Goal: Task Accomplishment & Management: Manage account settings

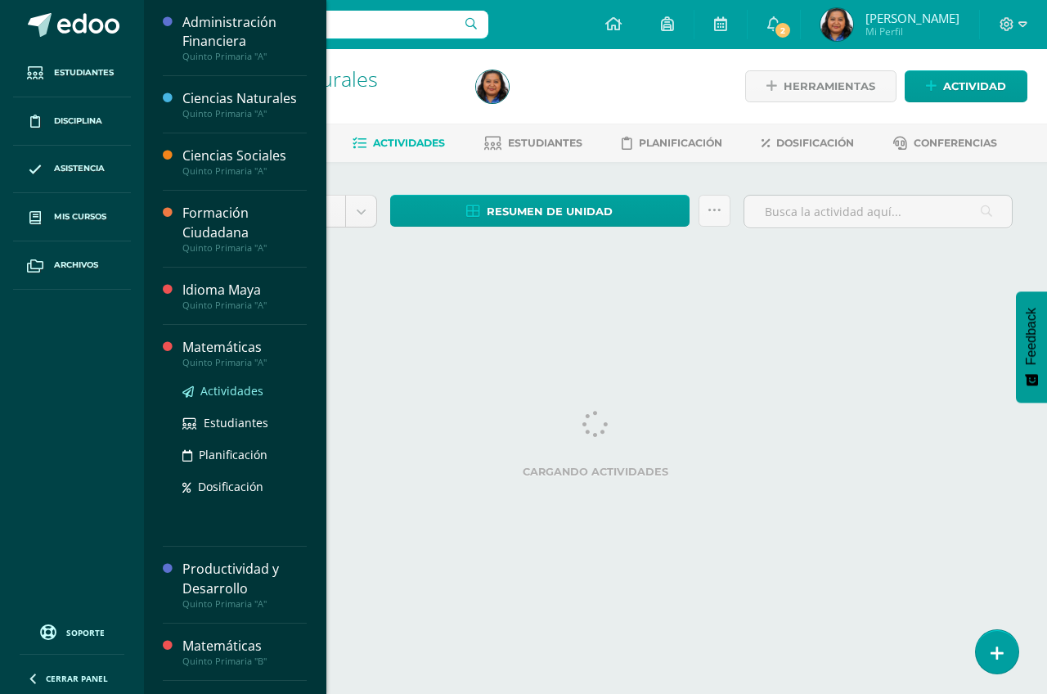
click at [247, 394] on span "Actividades" at bounding box center [231, 391] width 63 height 16
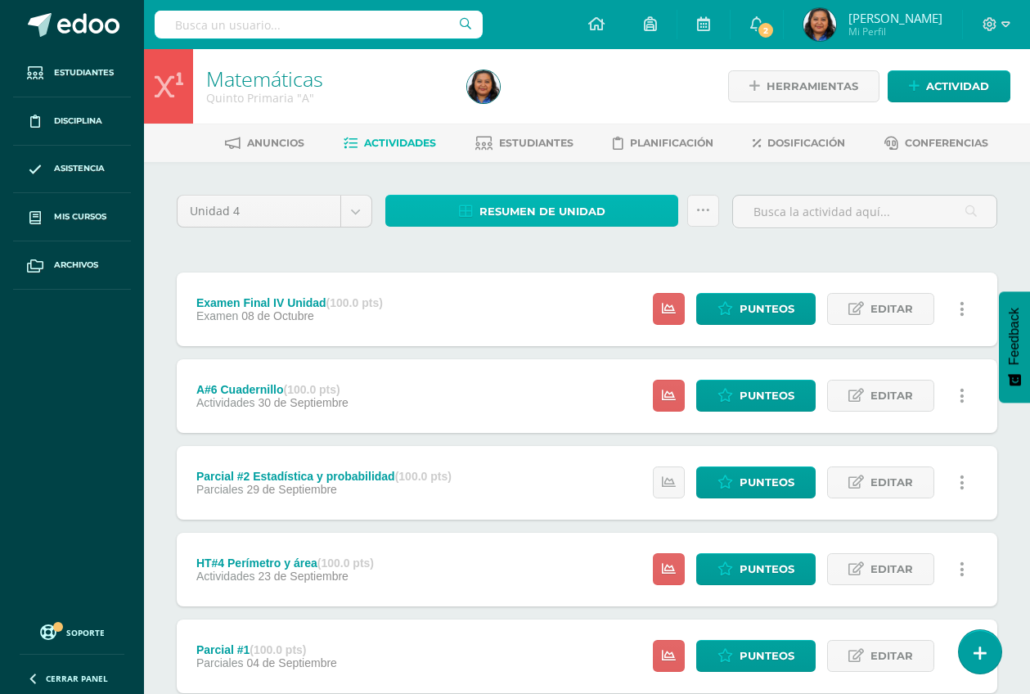
click at [525, 213] on span "Resumen de unidad" at bounding box center [542, 211] width 126 height 30
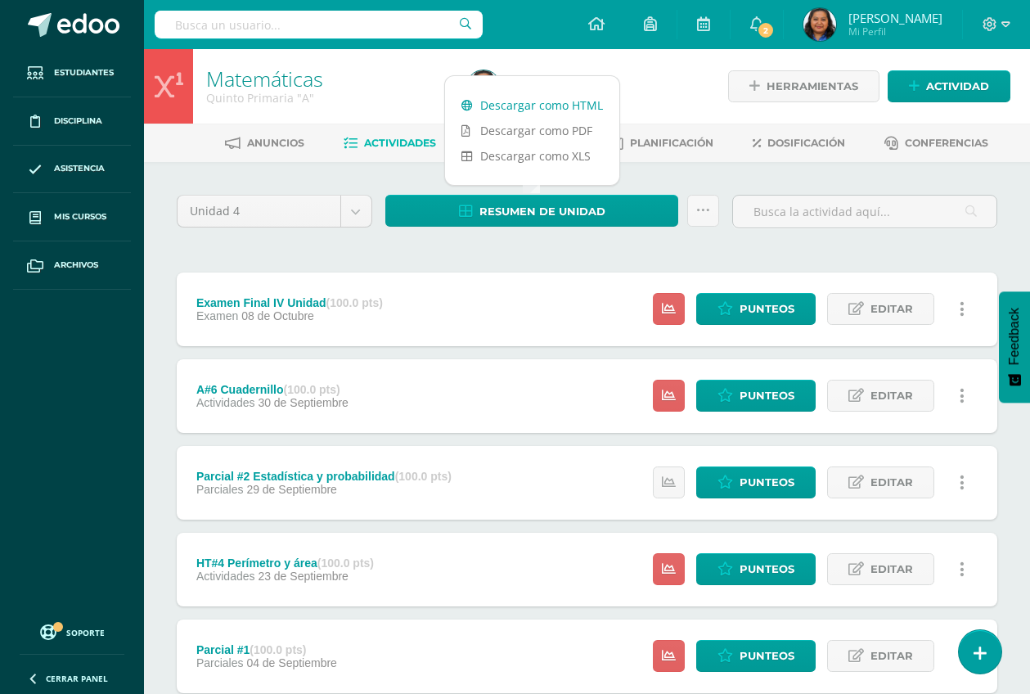
click at [537, 109] on link "Descargar como HTML" at bounding box center [532, 104] width 174 height 25
click at [487, 254] on div "Unidad 4 Unidad 1 Unidad 2 Unidad 3 Unidad 4 Resumen de unidad Subir actividade…" at bounding box center [587, 612] width 834 height 834
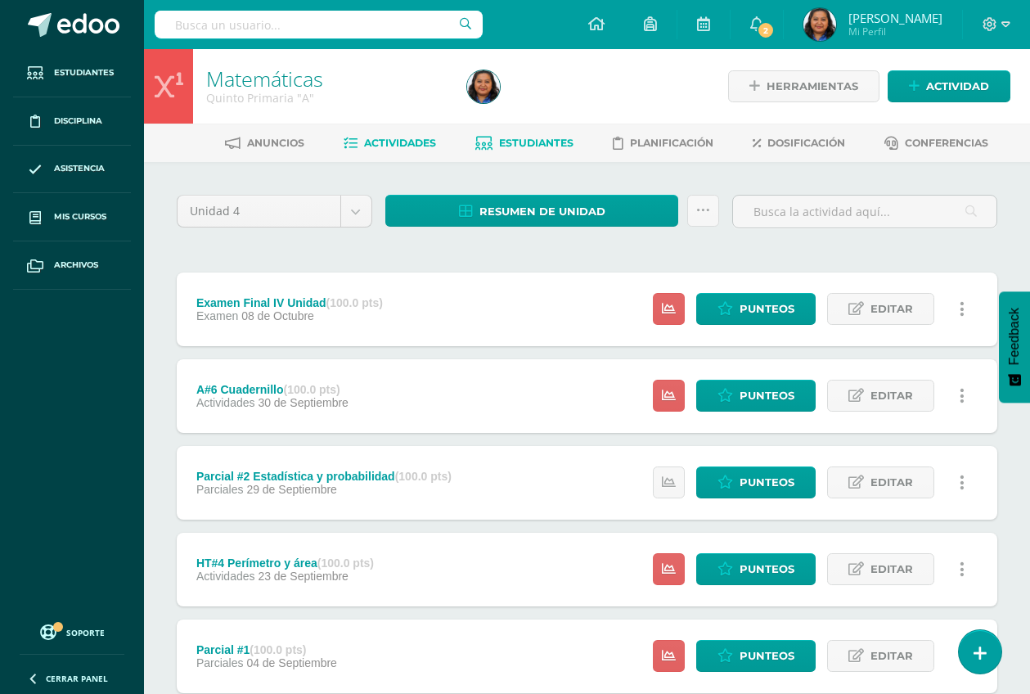
click at [537, 143] on span "Estudiantes" at bounding box center [536, 143] width 74 height 12
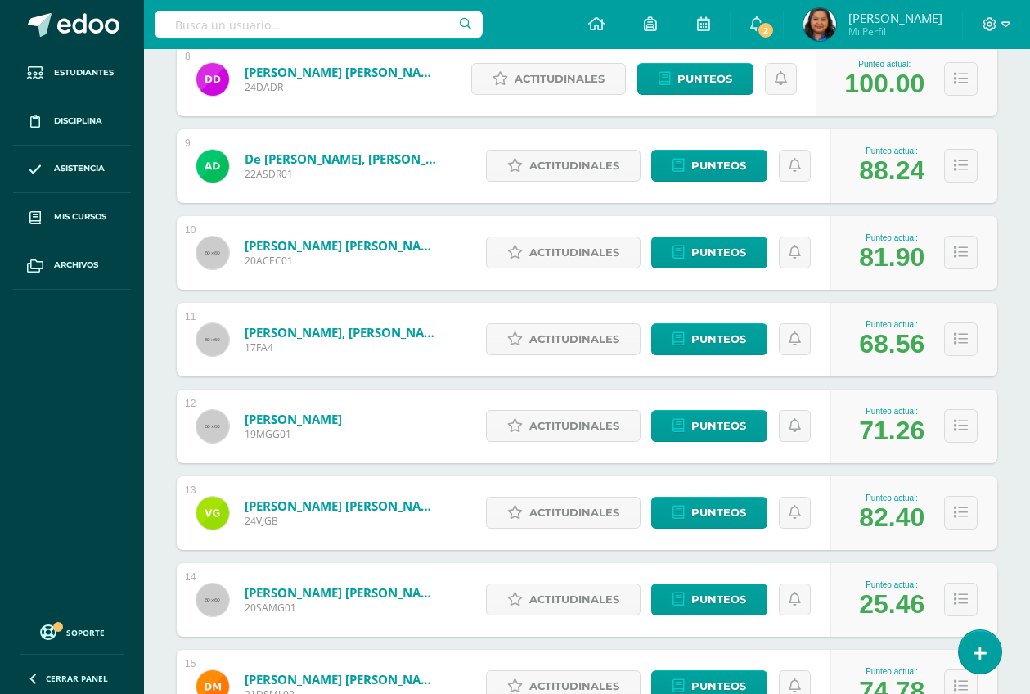
scroll to position [926, 0]
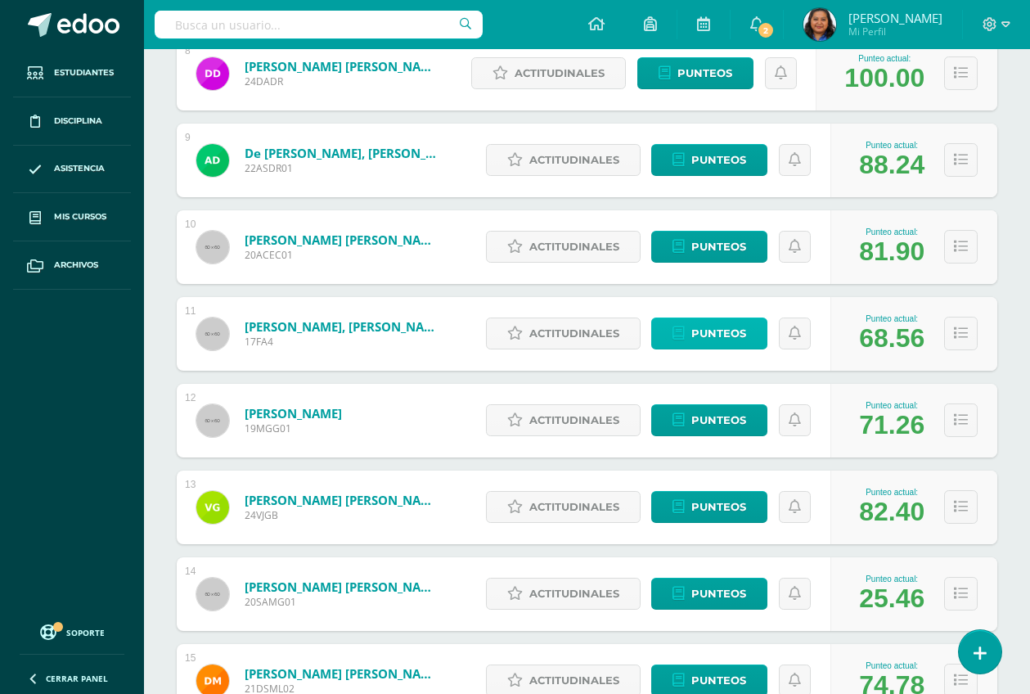
click at [730, 336] on span "Punteos" at bounding box center [718, 333] width 55 height 30
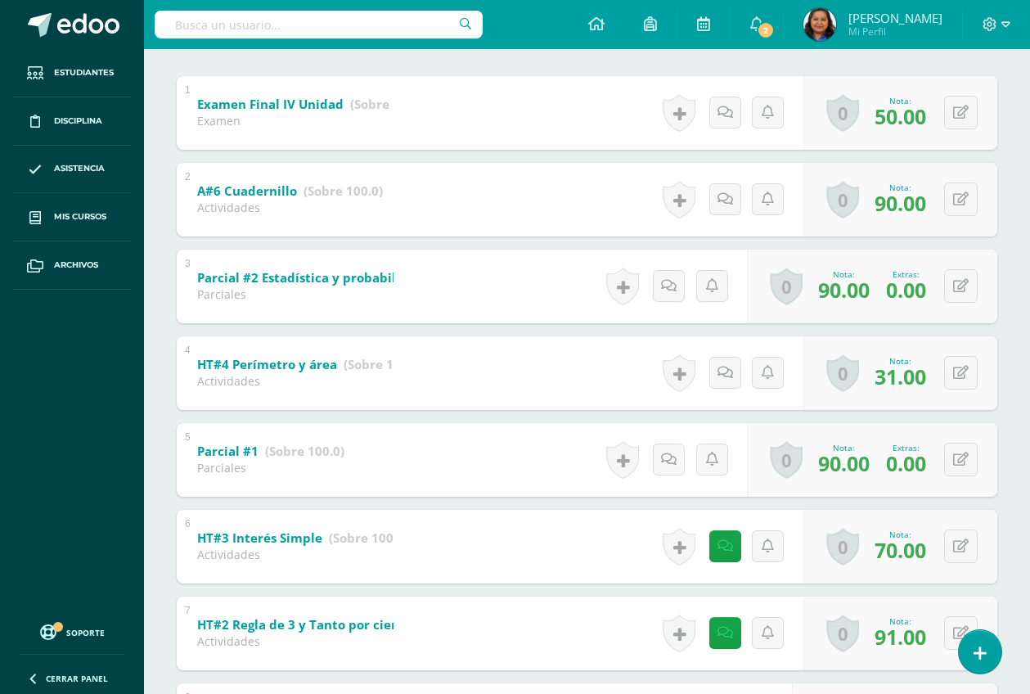
scroll to position [299, 0]
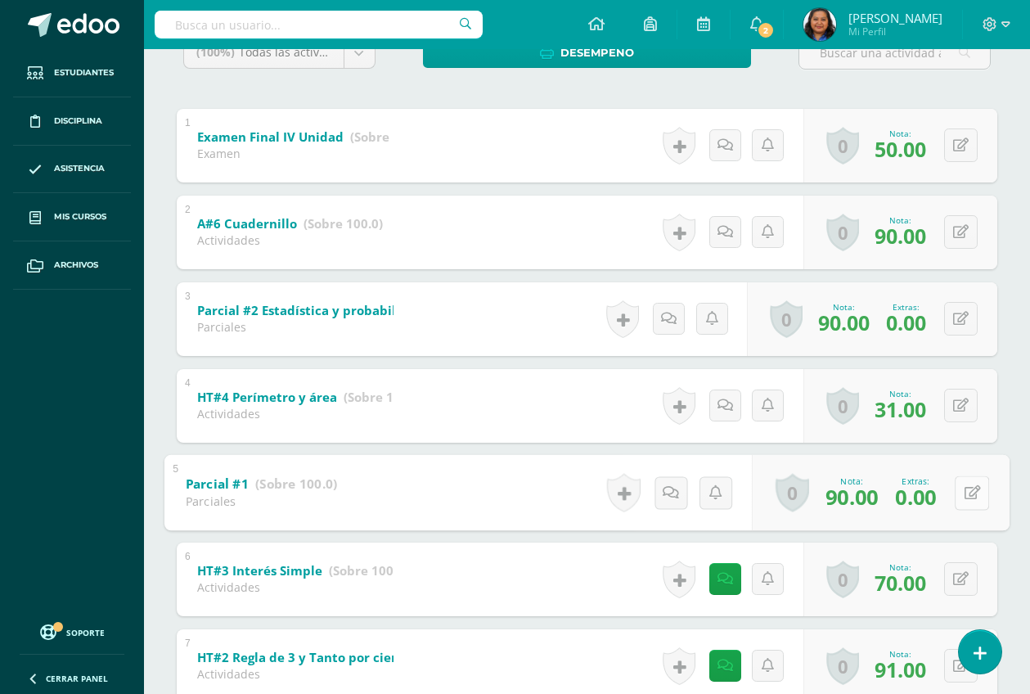
click at [959, 497] on button at bounding box center [972, 492] width 34 height 34
type input "100"
click at [921, 502] on icon at bounding box center [928, 498] width 15 height 14
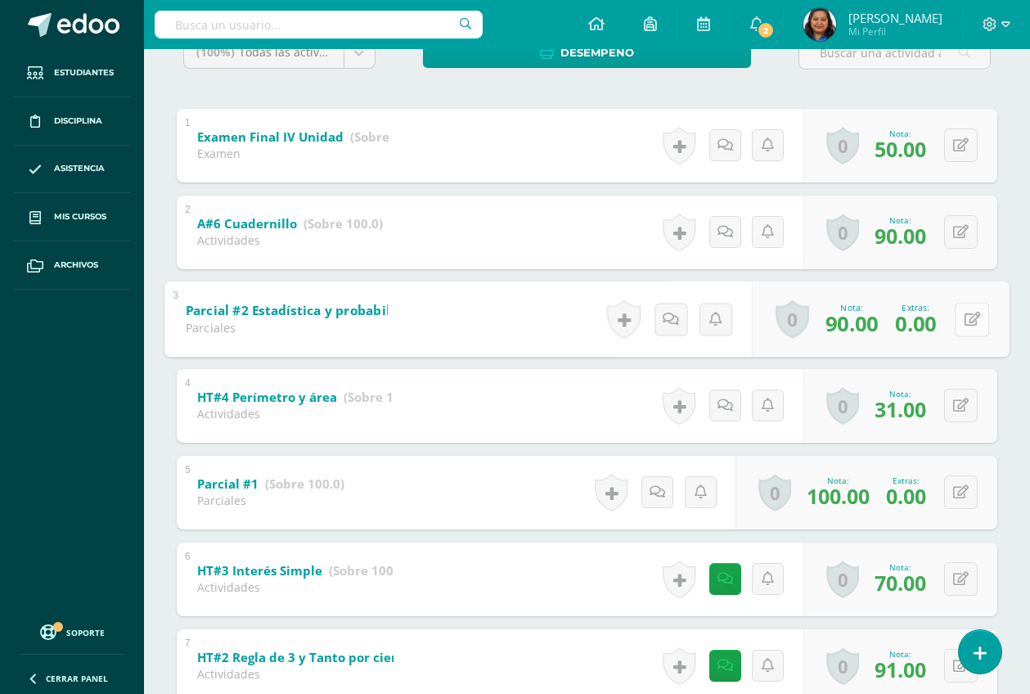
click at [957, 320] on button at bounding box center [972, 319] width 34 height 34
click at [815, 326] on input "0.00" at bounding box center [795, 323] width 65 height 33
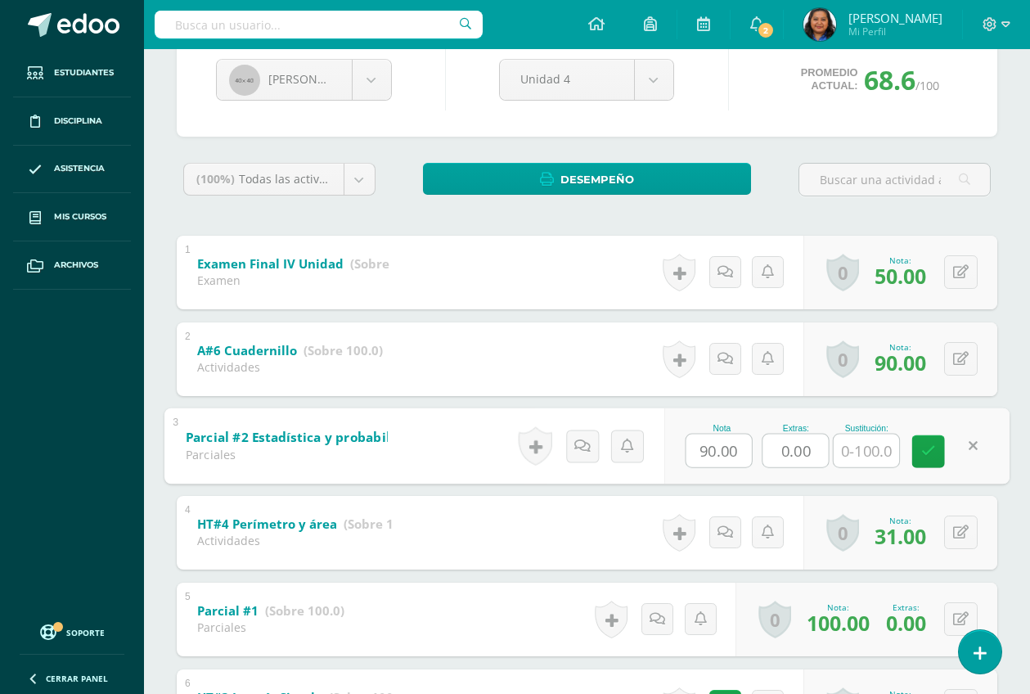
scroll to position [204, 0]
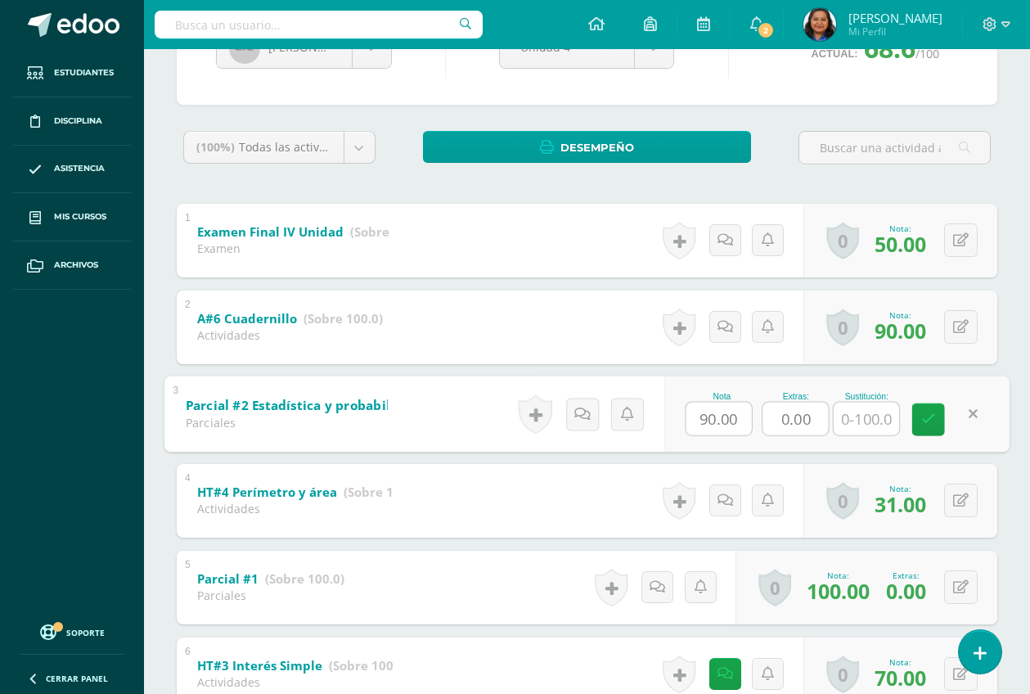
click at [973, 411] on link at bounding box center [972, 414] width 33 height 33
click at [846, 413] on span "90.00" at bounding box center [851, 417] width 53 height 29
click at [966, 419] on icon at bounding box center [972, 414] width 16 height 14
click at [743, 410] on input "90.00" at bounding box center [717, 418] width 65 height 33
type input "9"
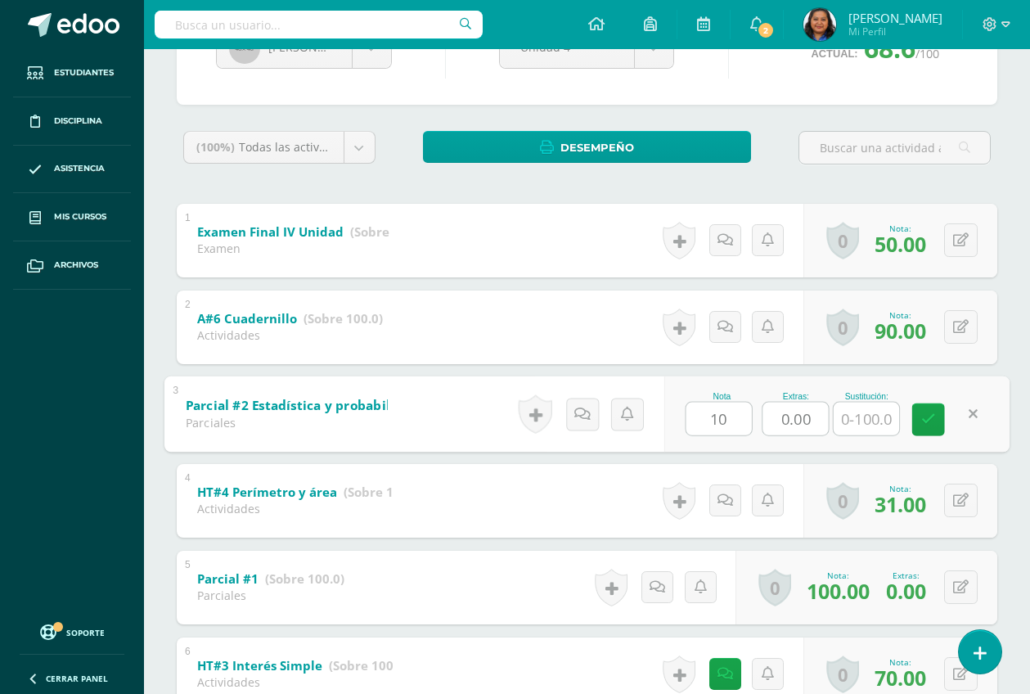
type input "100"
click at [922, 422] on icon at bounding box center [928, 419] width 15 height 14
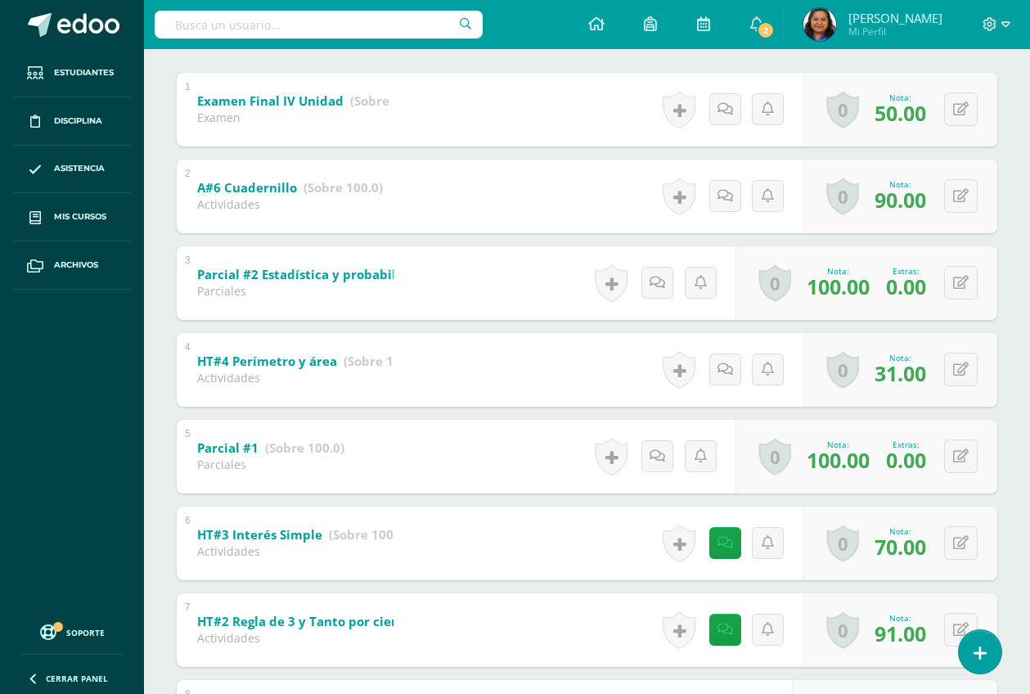
scroll to position [299, 0]
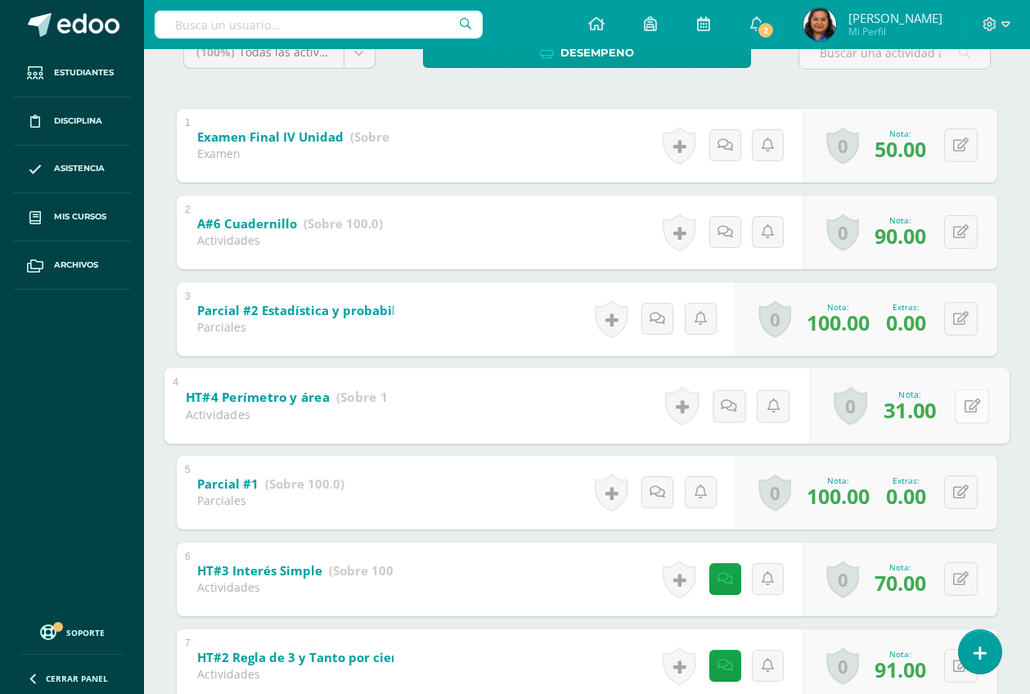
click at [959, 405] on button at bounding box center [972, 406] width 34 height 34
click at [973, 407] on link at bounding box center [962, 405] width 32 height 32
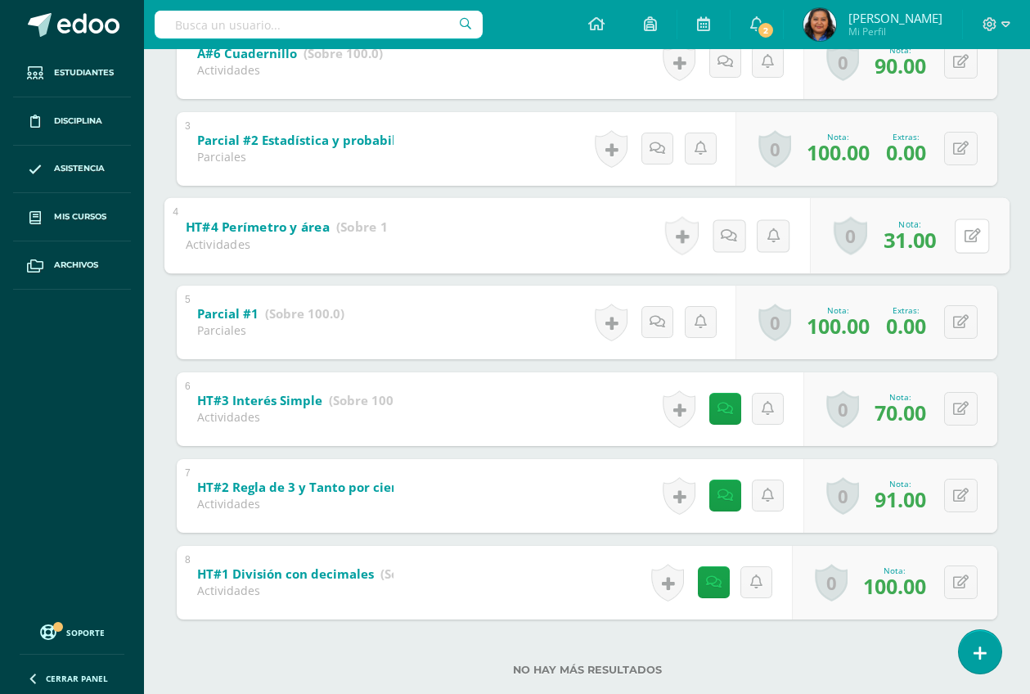
scroll to position [504, 0]
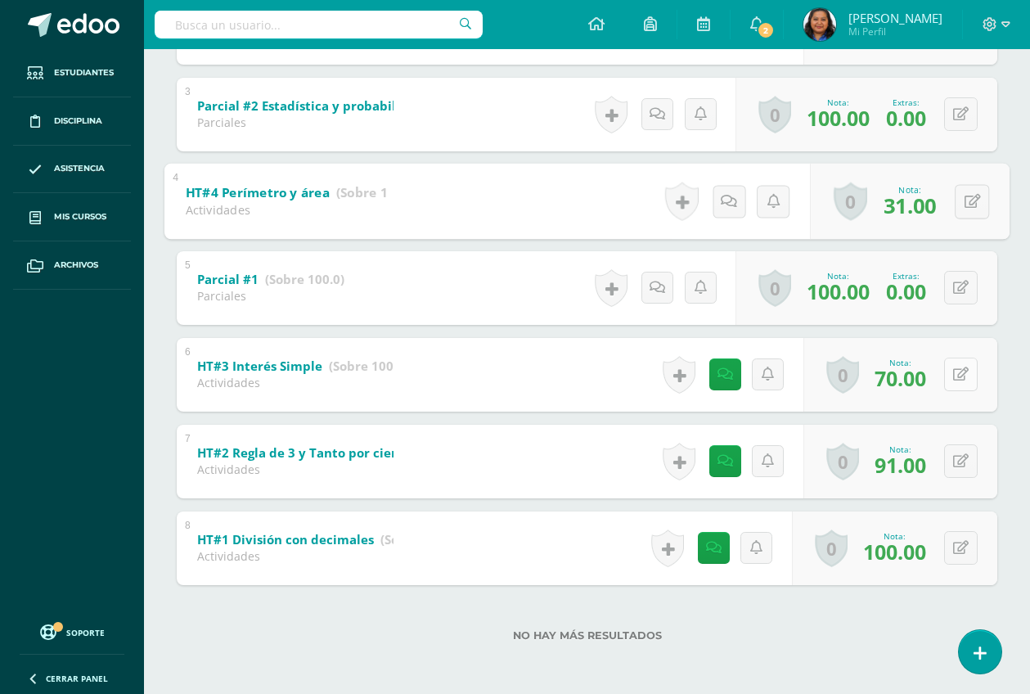
click at [961, 375] on button at bounding box center [961, 374] width 34 height 34
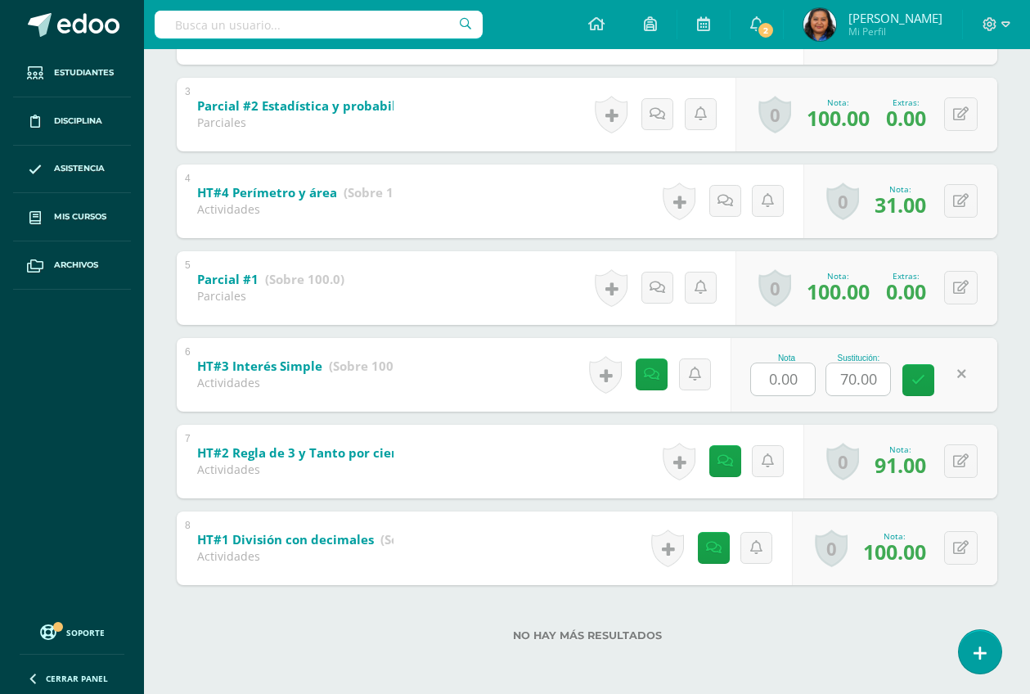
click at [973, 378] on link at bounding box center [962, 374] width 32 height 32
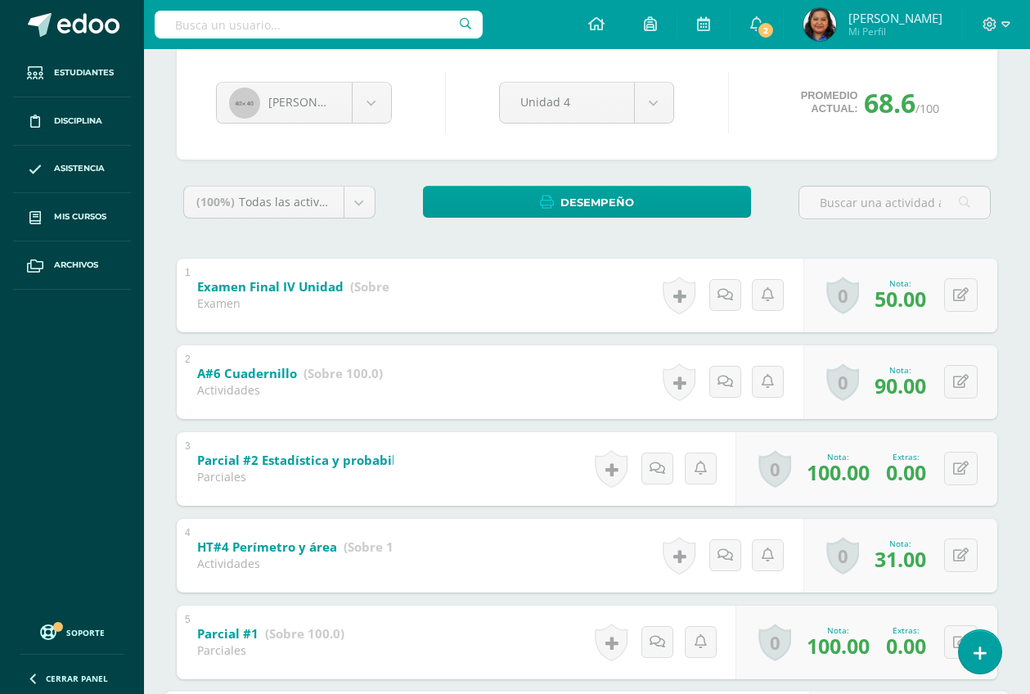
scroll to position [204, 0]
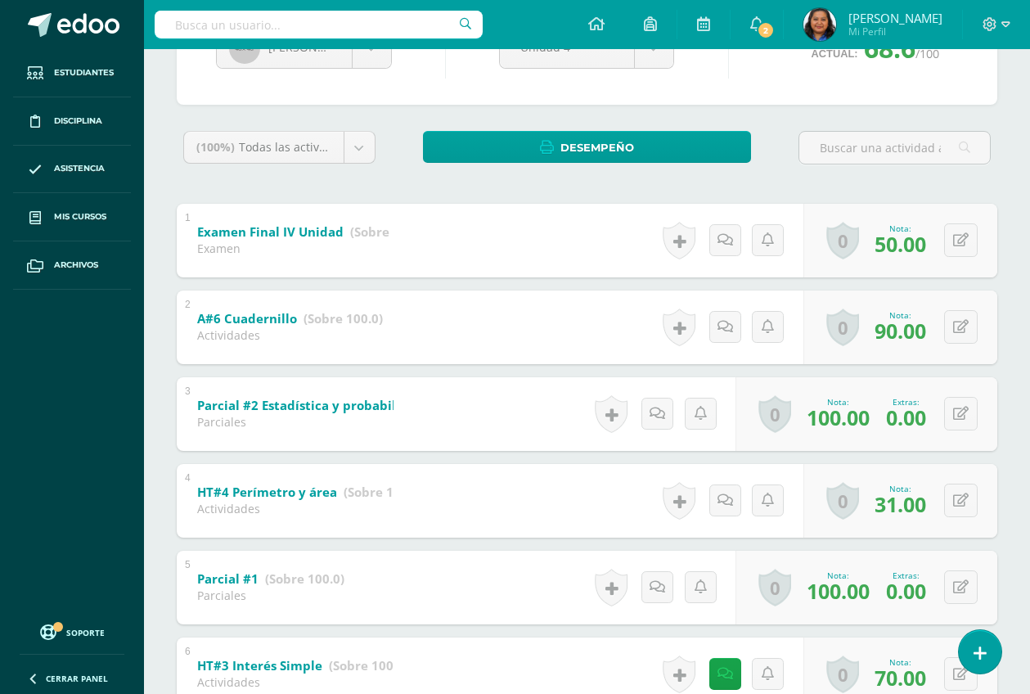
click at [471, 238] on div "1 Examen Final IV Unidad (Sobre 100.0) Examen Nota 50.00 0 Logros Logros obteni…" at bounding box center [587, 241] width 820 height 74
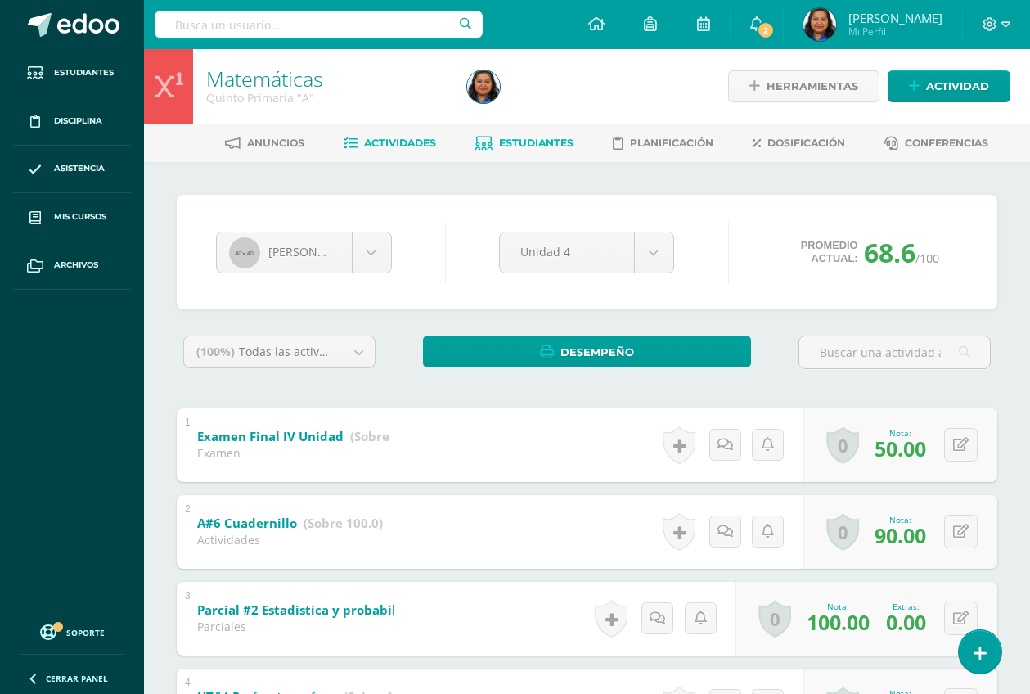
click at [393, 142] on span "Actividades" at bounding box center [400, 143] width 72 height 12
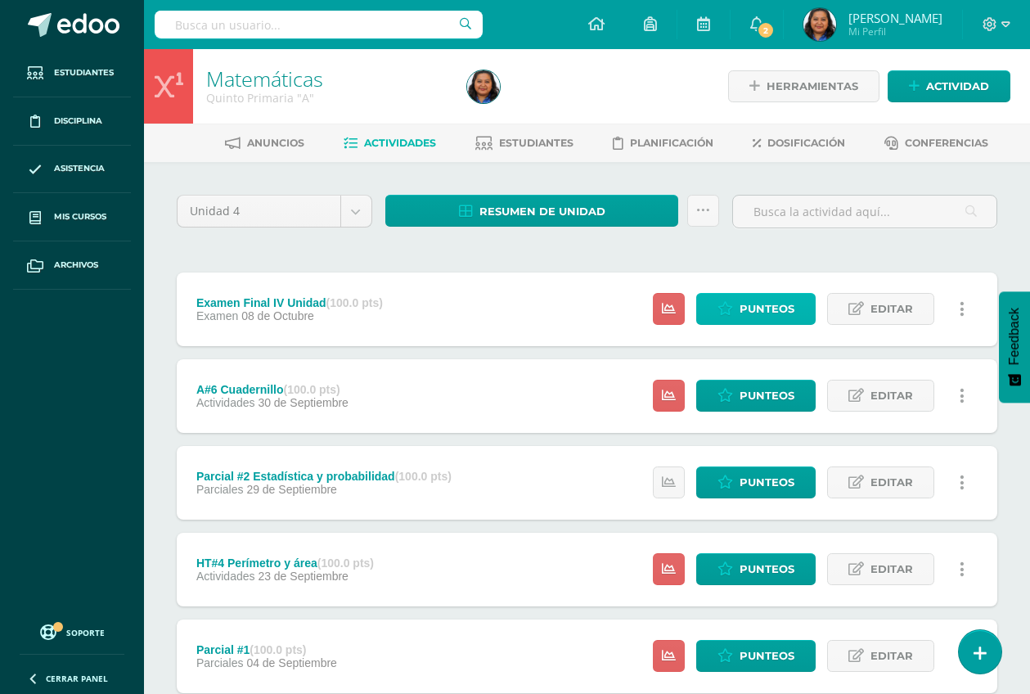
click at [746, 306] on span "Punteos" at bounding box center [766, 309] width 55 height 30
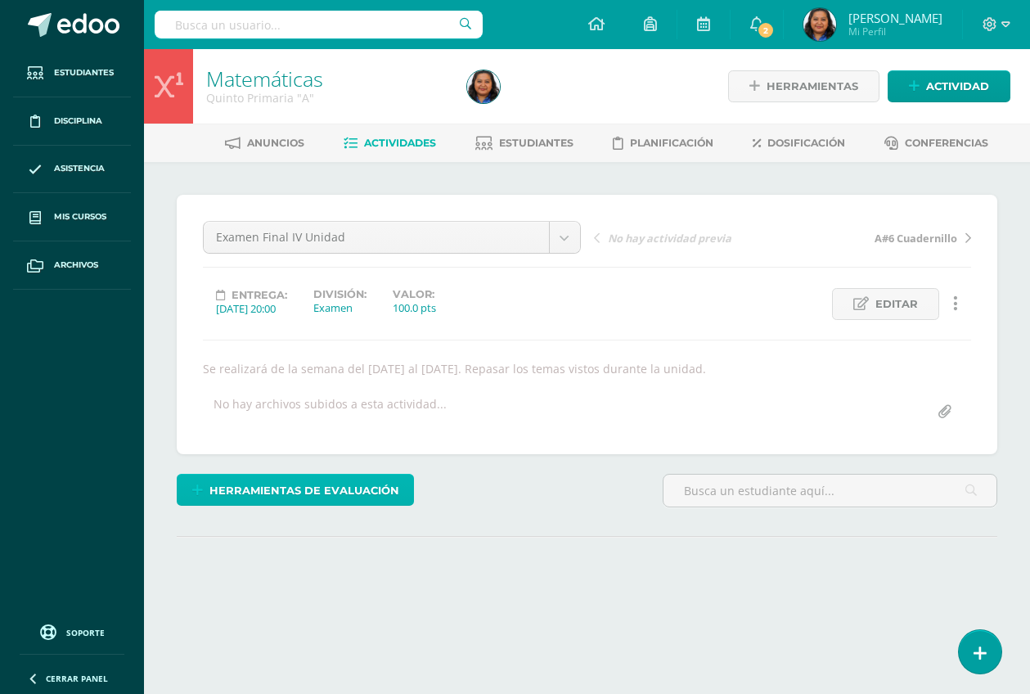
click at [296, 495] on span "Herramientas de evaluación" at bounding box center [304, 490] width 190 height 30
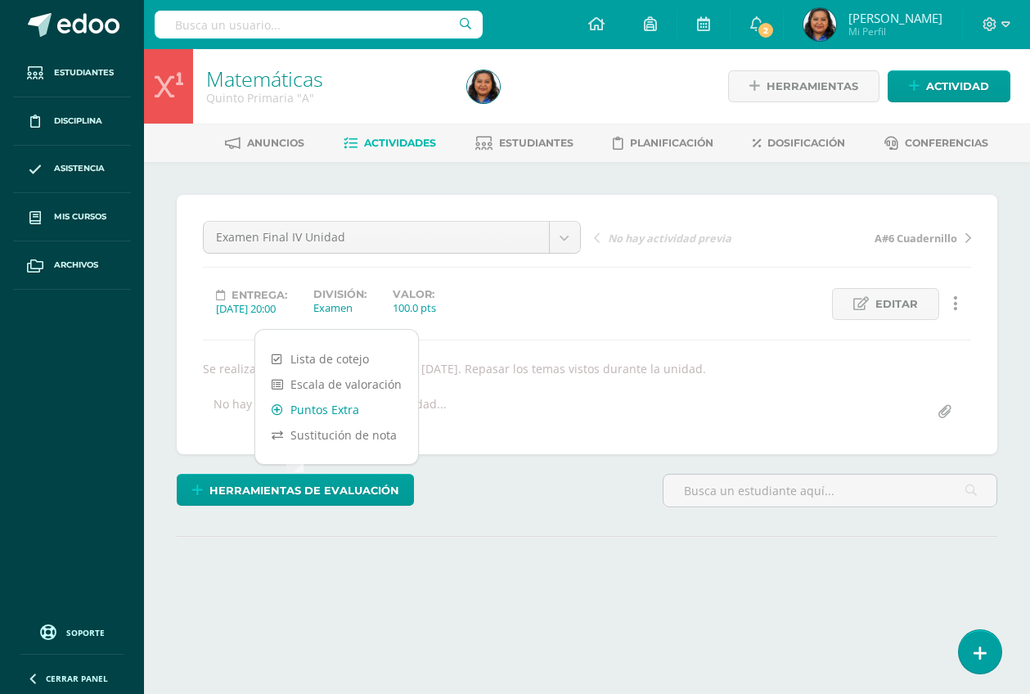
click at [326, 410] on link "Puntos Extra" at bounding box center [336, 409] width 163 height 25
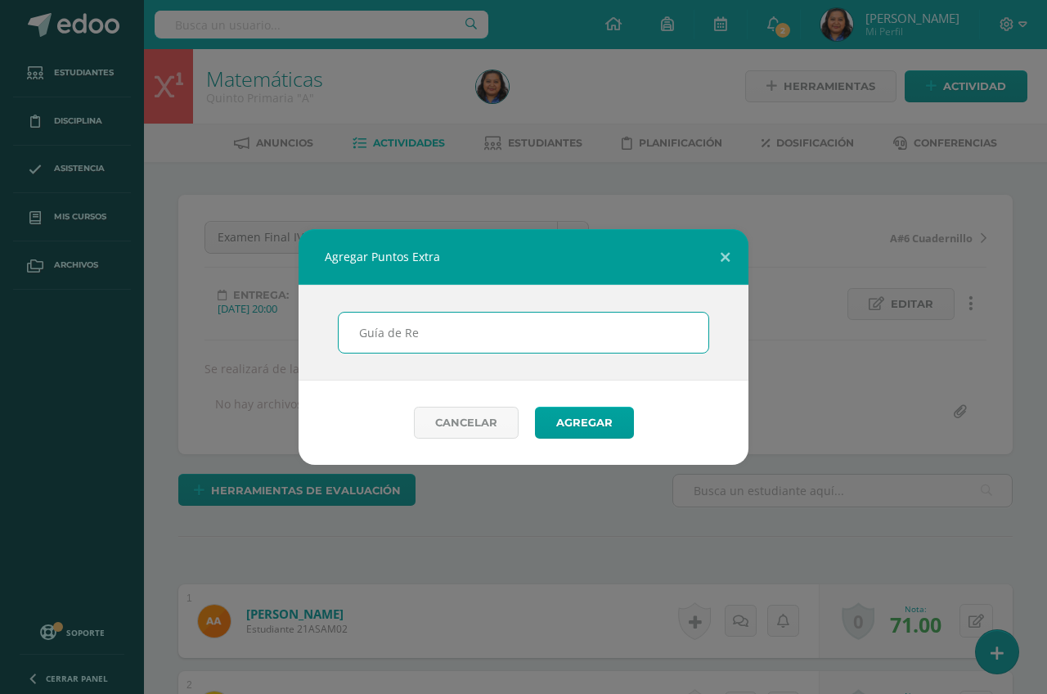
scroll to position [1, 0]
type input "Guía de Repaso"
click at [564, 425] on button "Agregar" at bounding box center [584, 423] width 99 height 32
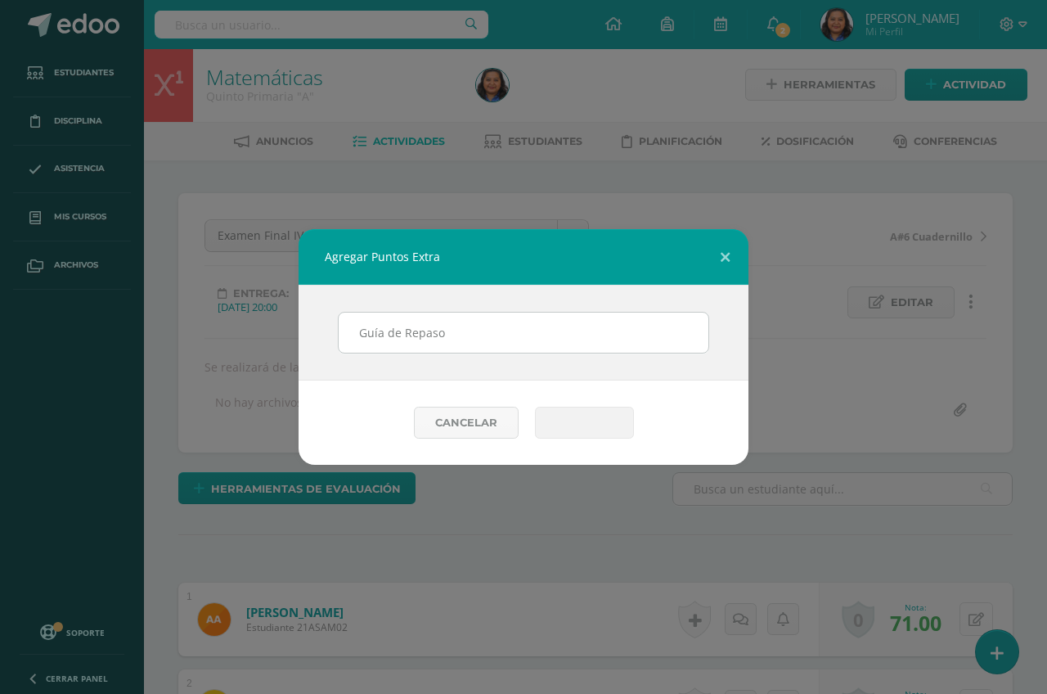
scroll to position [2, 0]
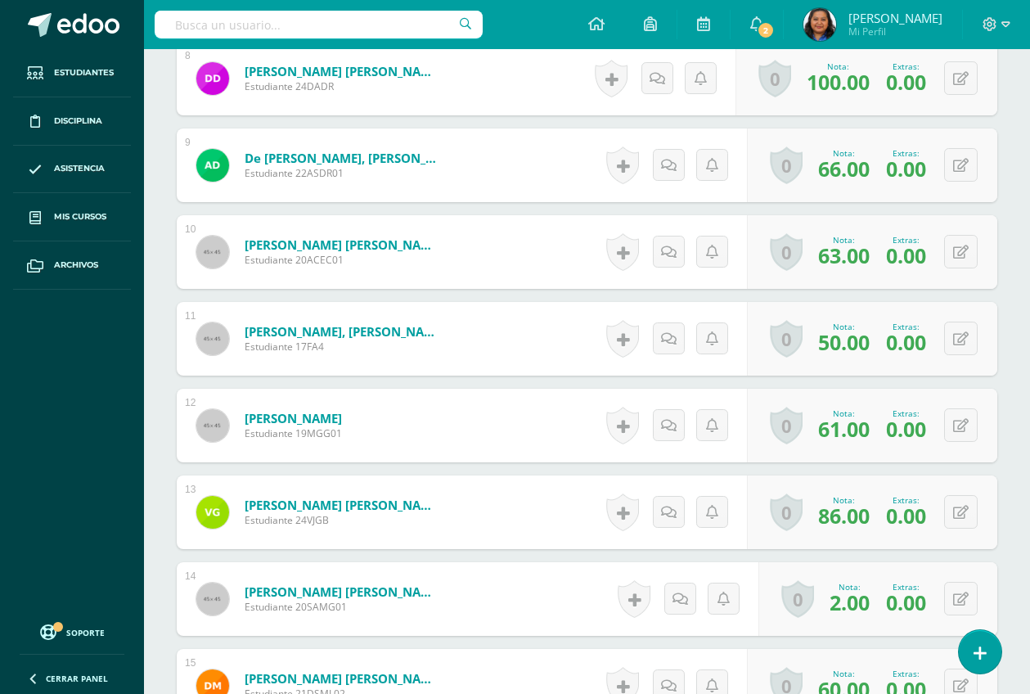
scroll to position [1229, 0]
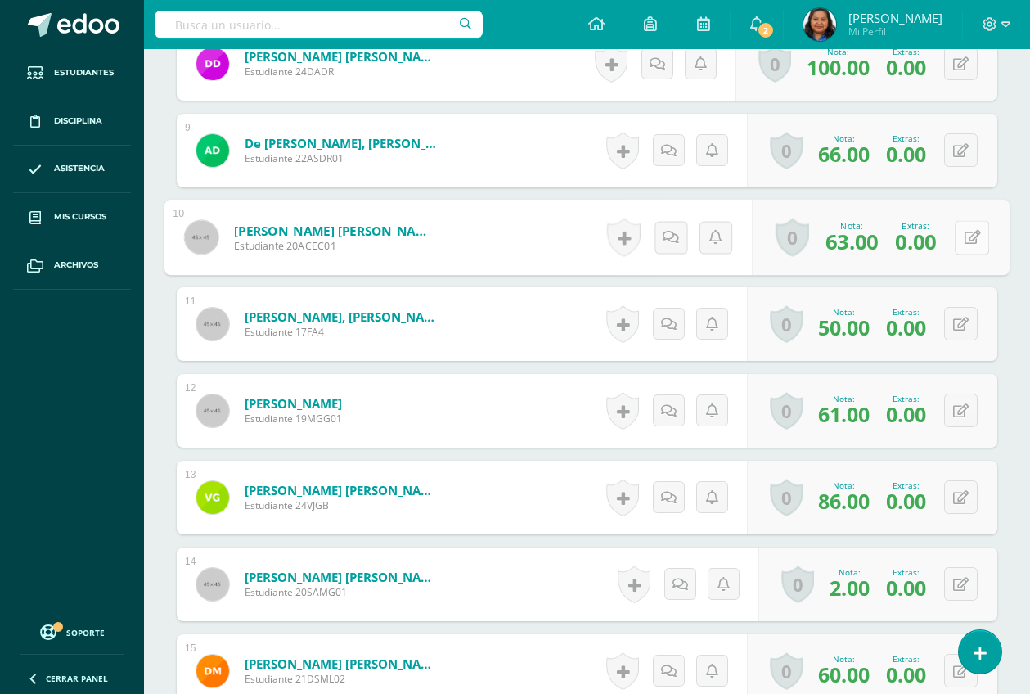
click at [963, 237] on button at bounding box center [972, 237] width 34 height 34
click at [884, 242] on input "0.00" at bounding box center [866, 242] width 65 height 33
type input "0"
type input "11"
click at [926, 240] on icon at bounding box center [928, 243] width 15 height 14
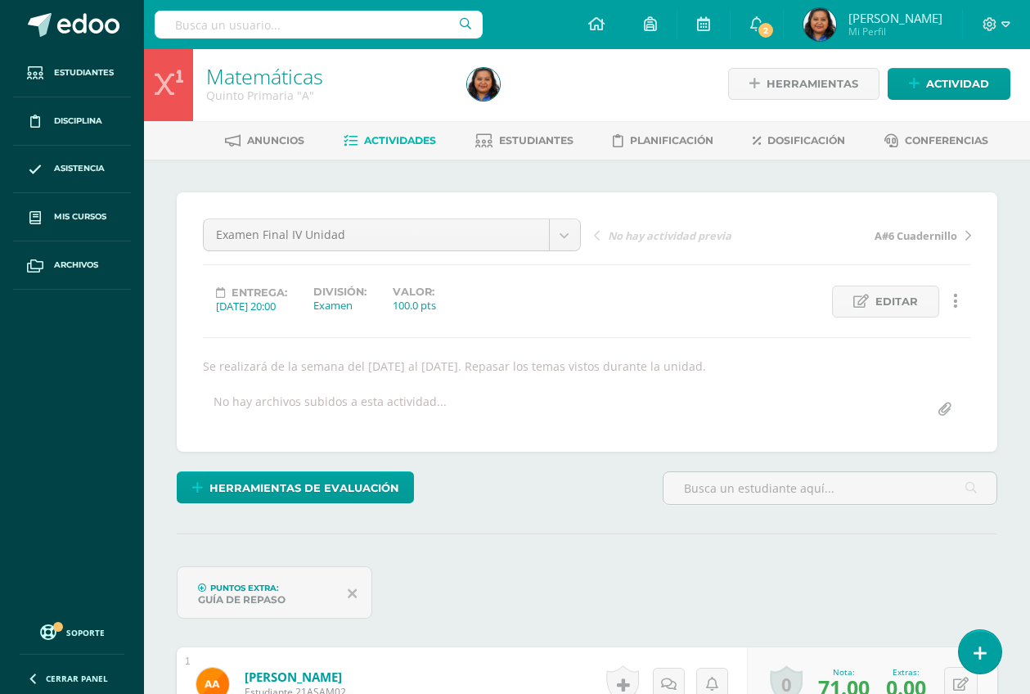
scroll to position [0, 0]
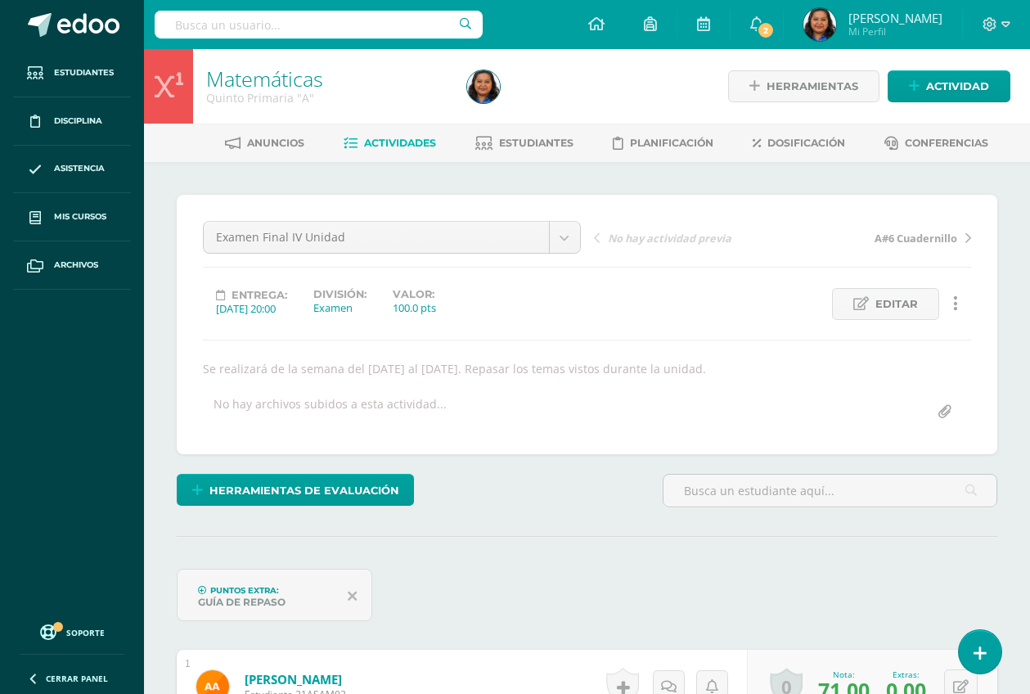
click at [387, 141] on span "Actividades" at bounding box center [400, 143] width 72 height 12
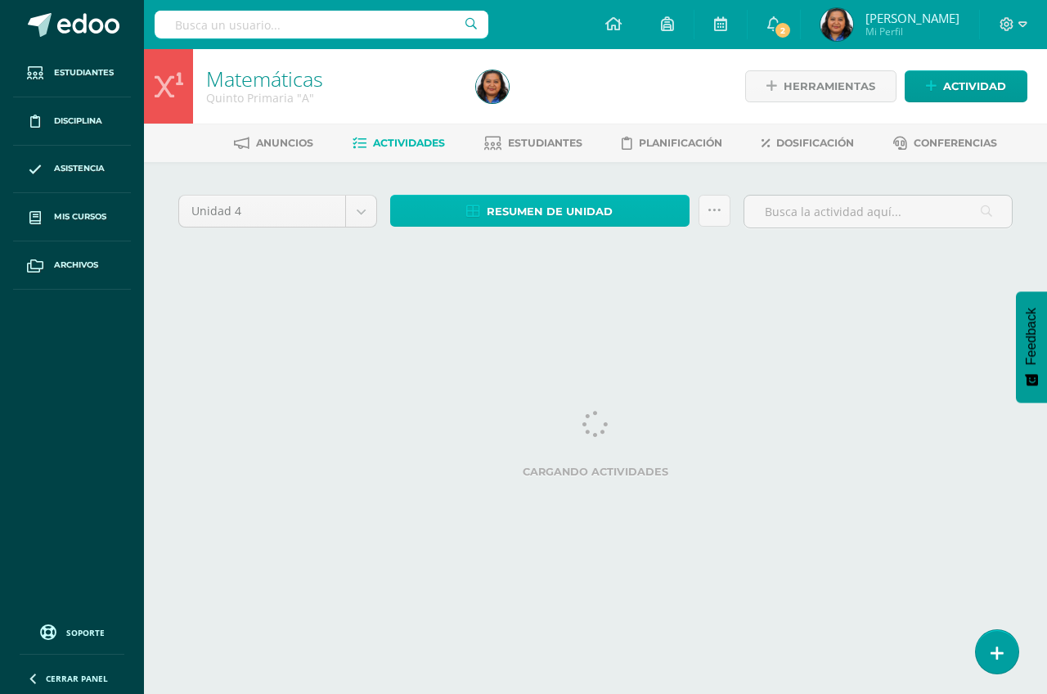
click at [529, 212] on span "Resumen de unidad" at bounding box center [550, 211] width 126 height 30
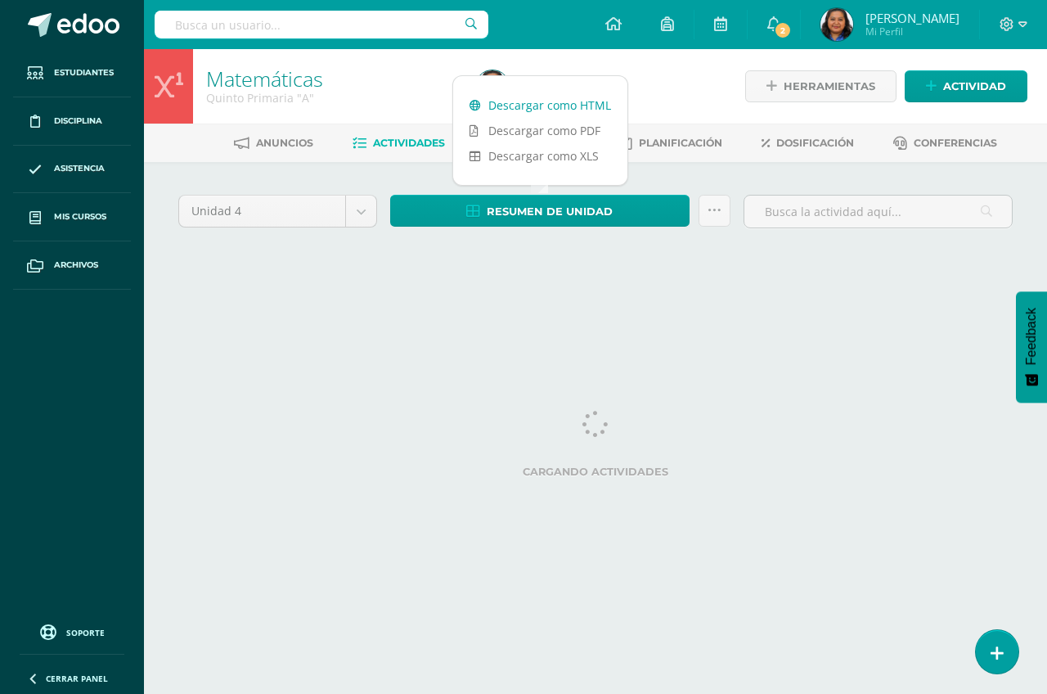
click at [531, 105] on link "Descargar como HTML" at bounding box center [540, 104] width 174 height 25
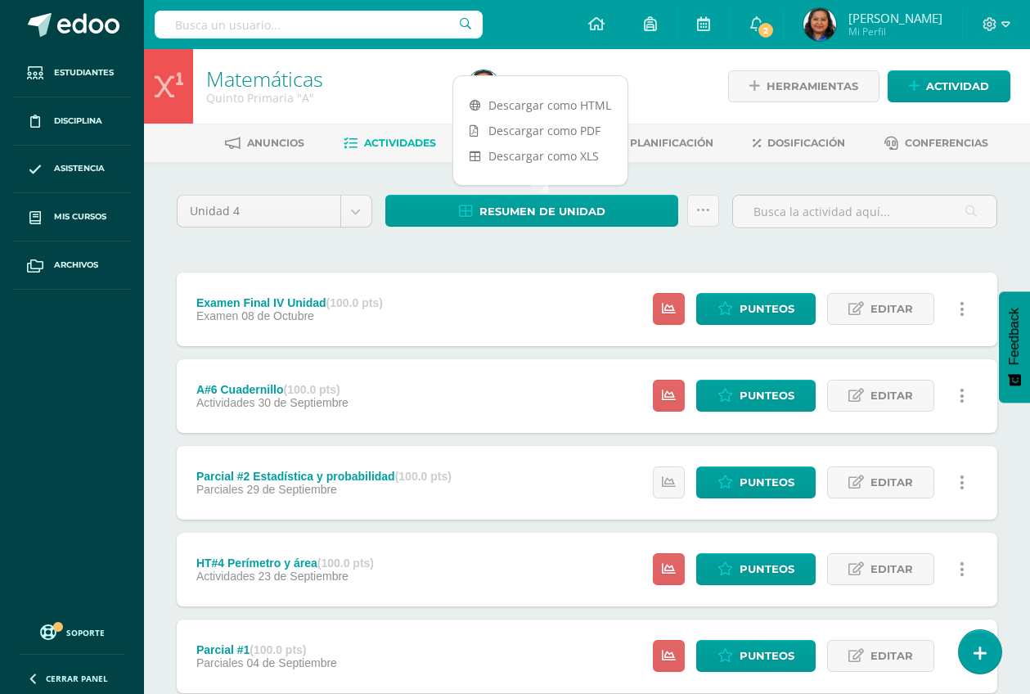
click at [610, 254] on div "Unidad 4 Unidad 1 Unidad 2 Unidad 3 Unidad 4 Resumen de unidad Subir actividade…" at bounding box center [587, 612] width 834 height 834
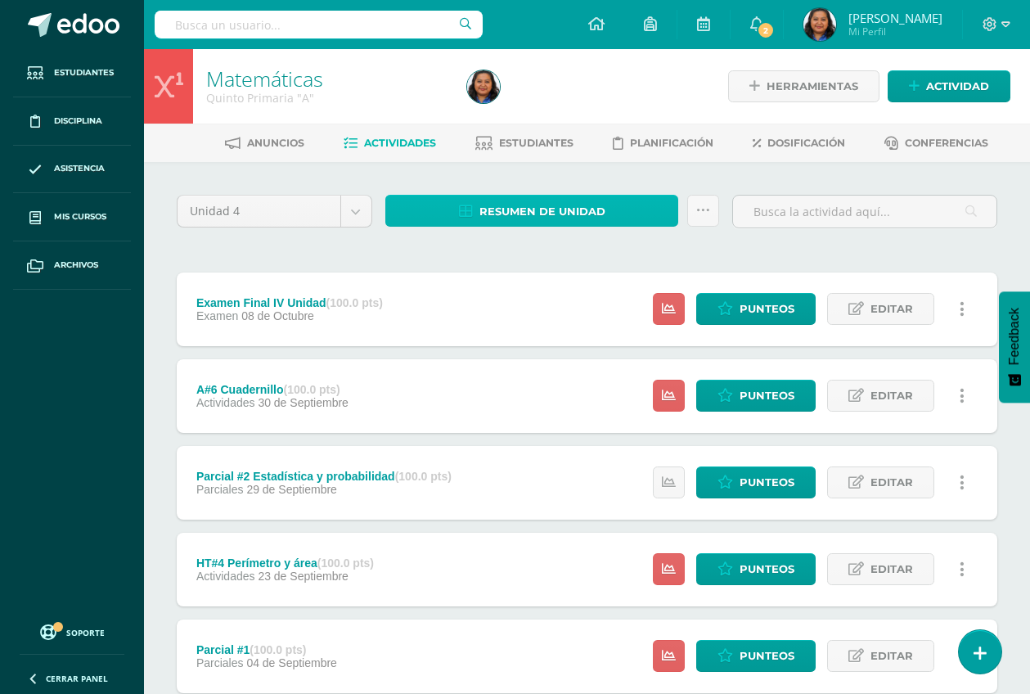
click at [523, 210] on span "Resumen de unidad" at bounding box center [542, 211] width 126 height 30
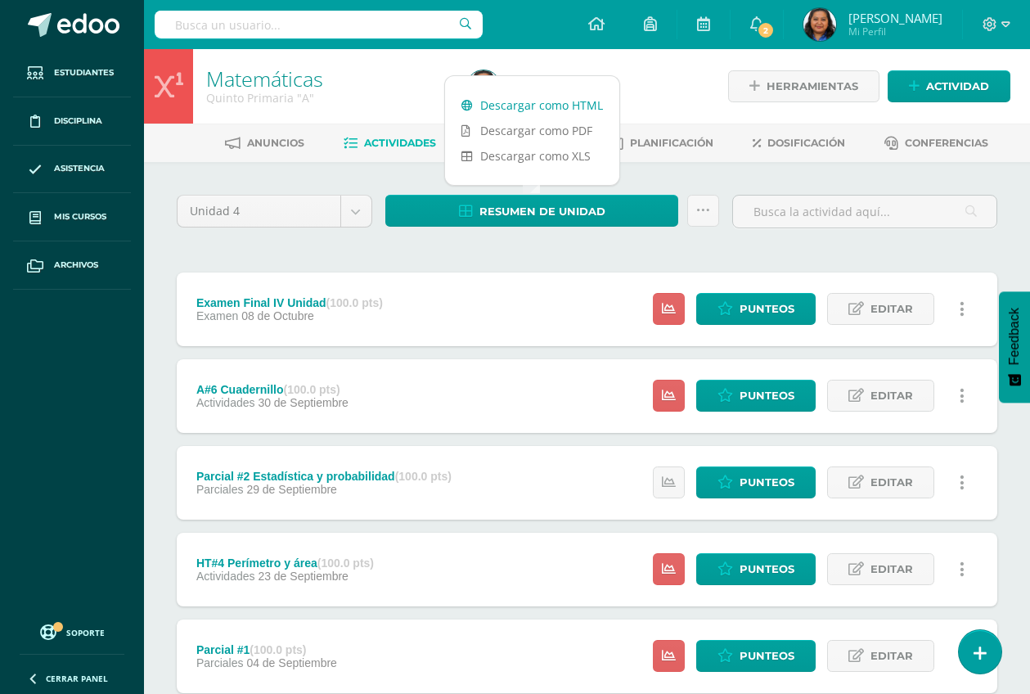
click at [514, 103] on link "Descargar como HTML" at bounding box center [532, 104] width 174 height 25
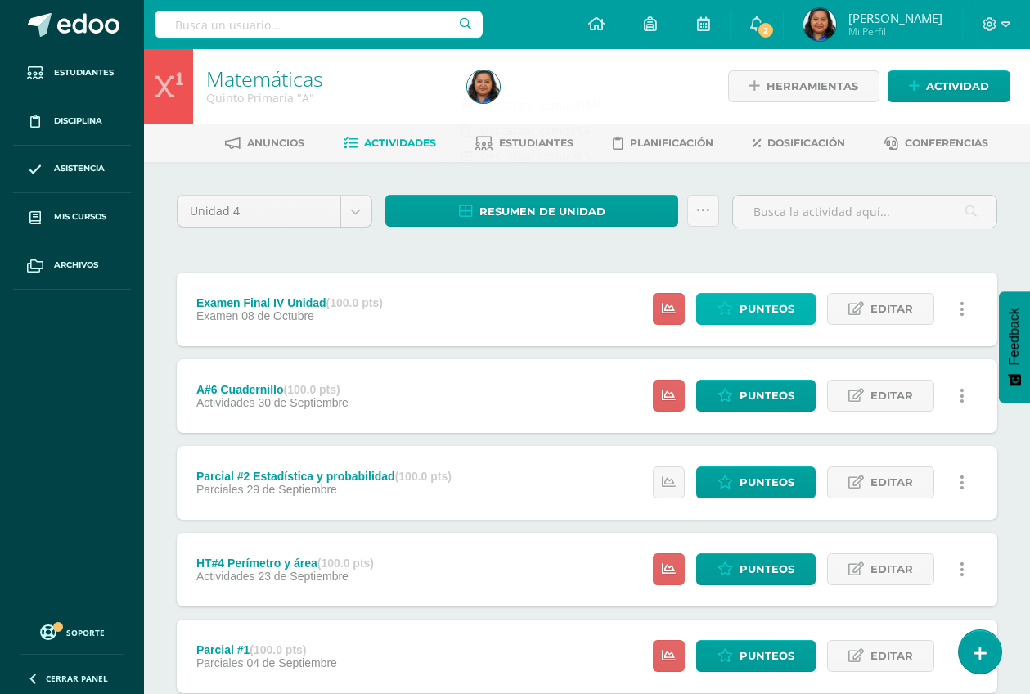
click at [747, 310] on span "Punteos" at bounding box center [766, 309] width 55 height 30
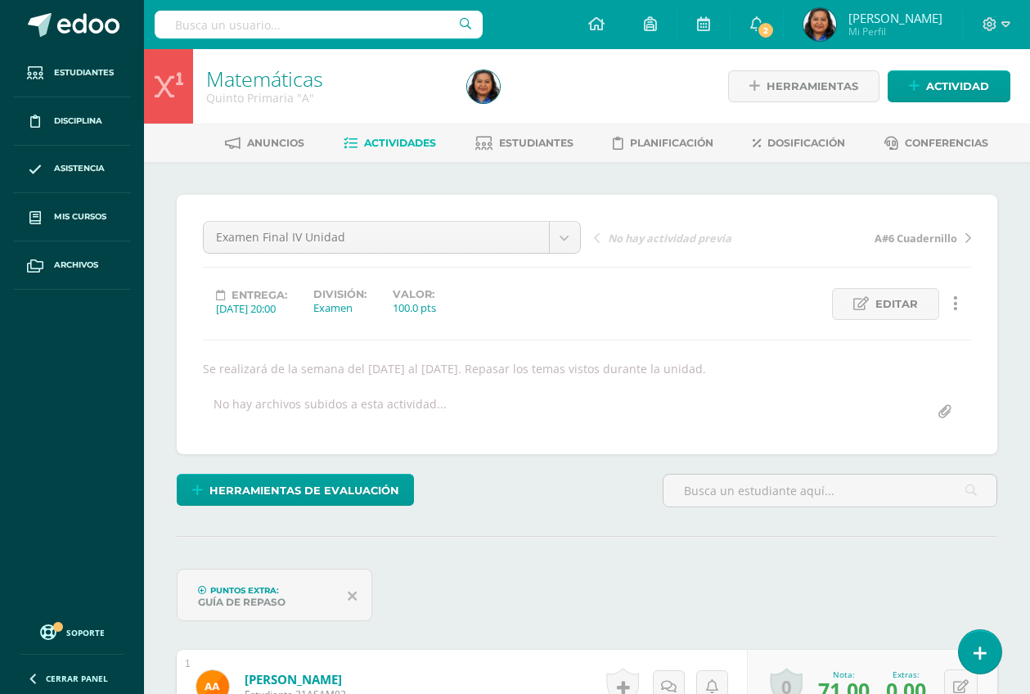
click at [405, 141] on span "Actividades" at bounding box center [400, 143] width 72 height 12
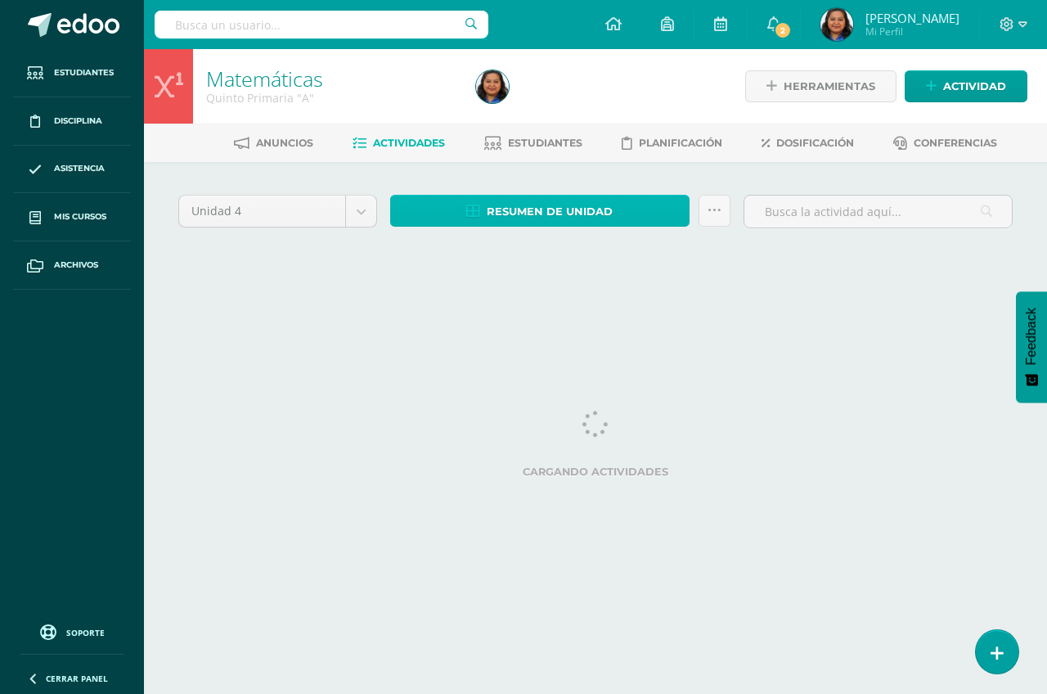
click at [526, 212] on span "Resumen de unidad" at bounding box center [550, 211] width 126 height 30
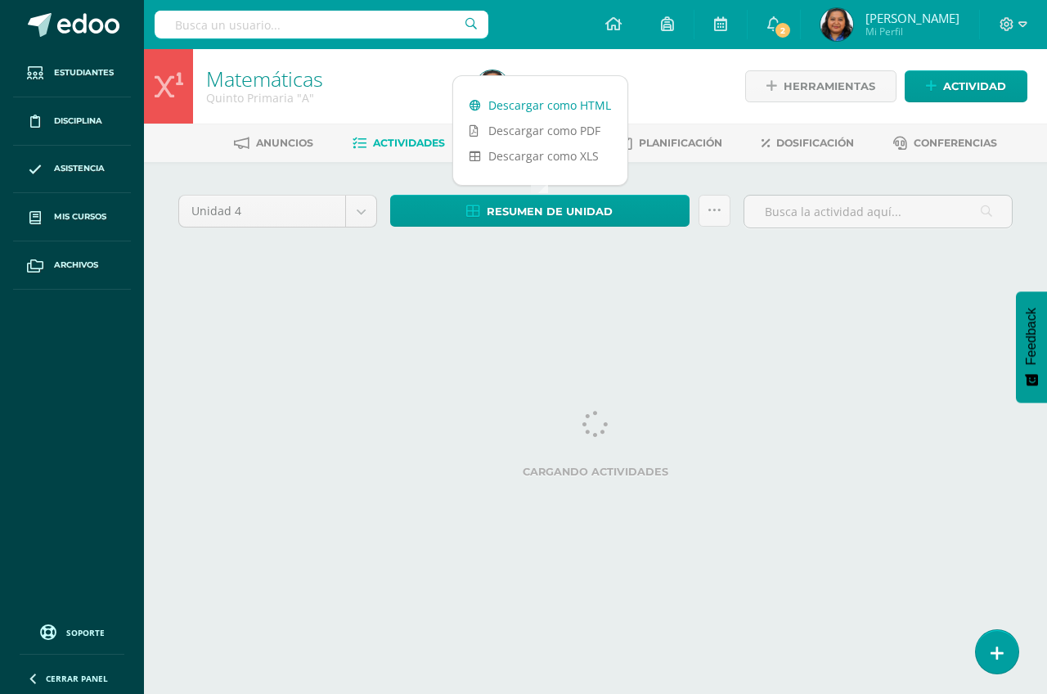
click at [530, 106] on link "Descargar como HTML" at bounding box center [540, 104] width 174 height 25
click at [550, 305] on html "Estudiantes Disciplina Asistencia Mis cursos Archivos Soporte Ayuda Reportar un…" at bounding box center [523, 152] width 1047 height 305
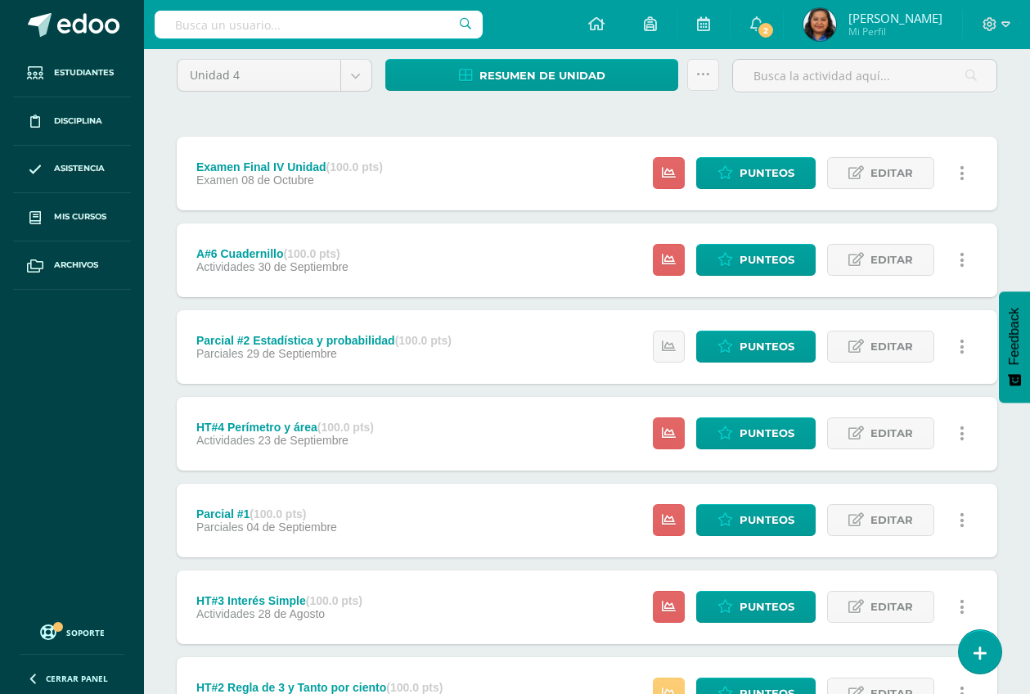
scroll to position [61, 0]
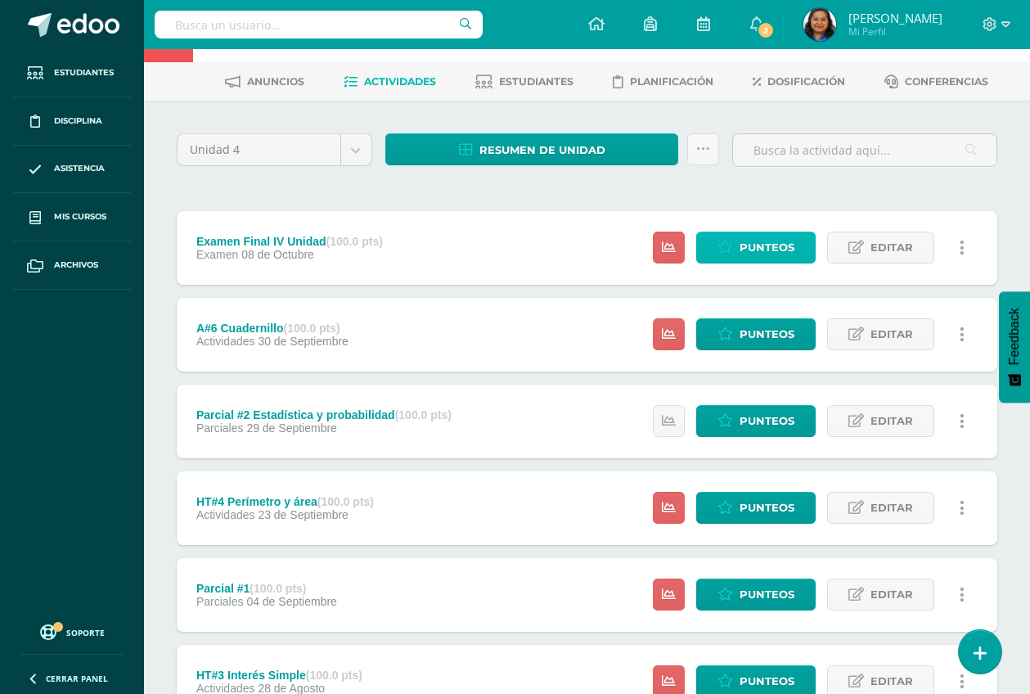
click at [738, 241] on link "Punteos" at bounding box center [755, 247] width 119 height 32
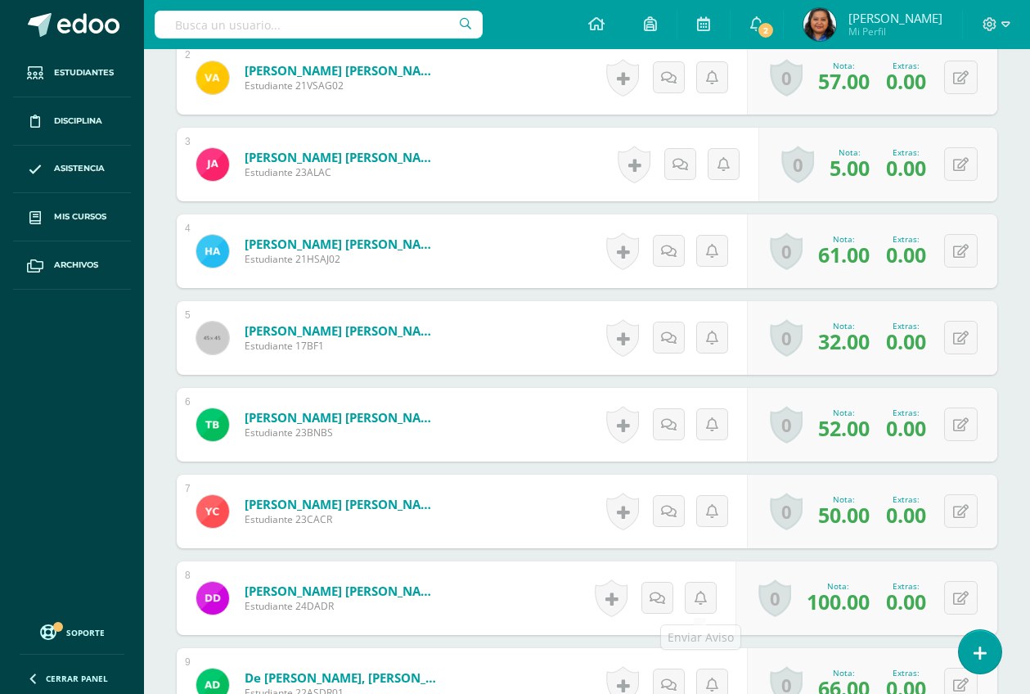
scroll to position [887, 0]
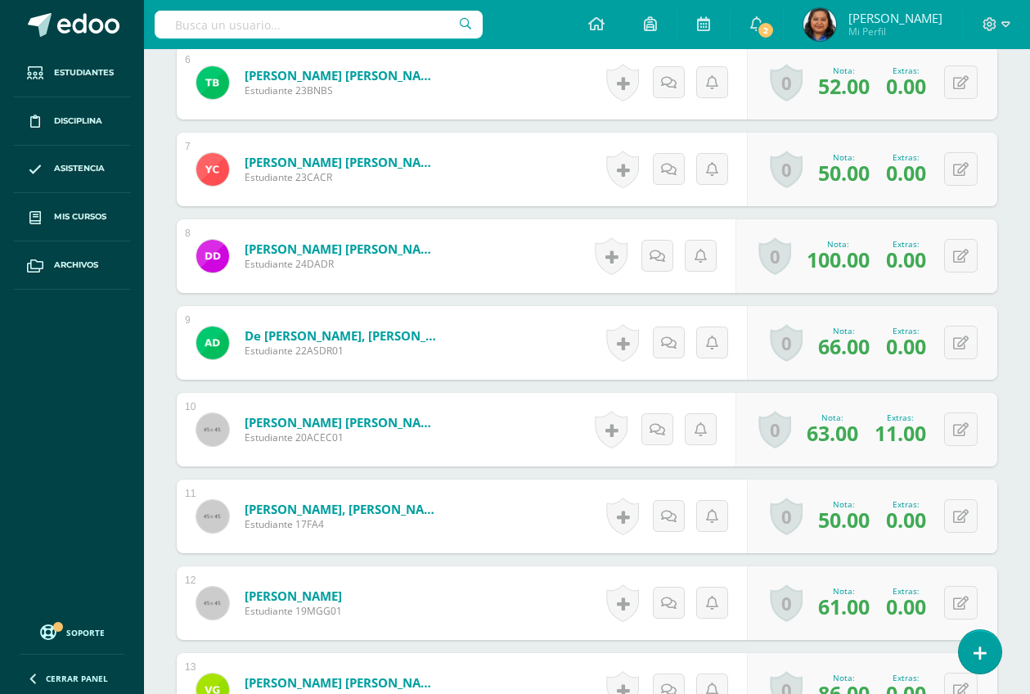
scroll to position [1091, 0]
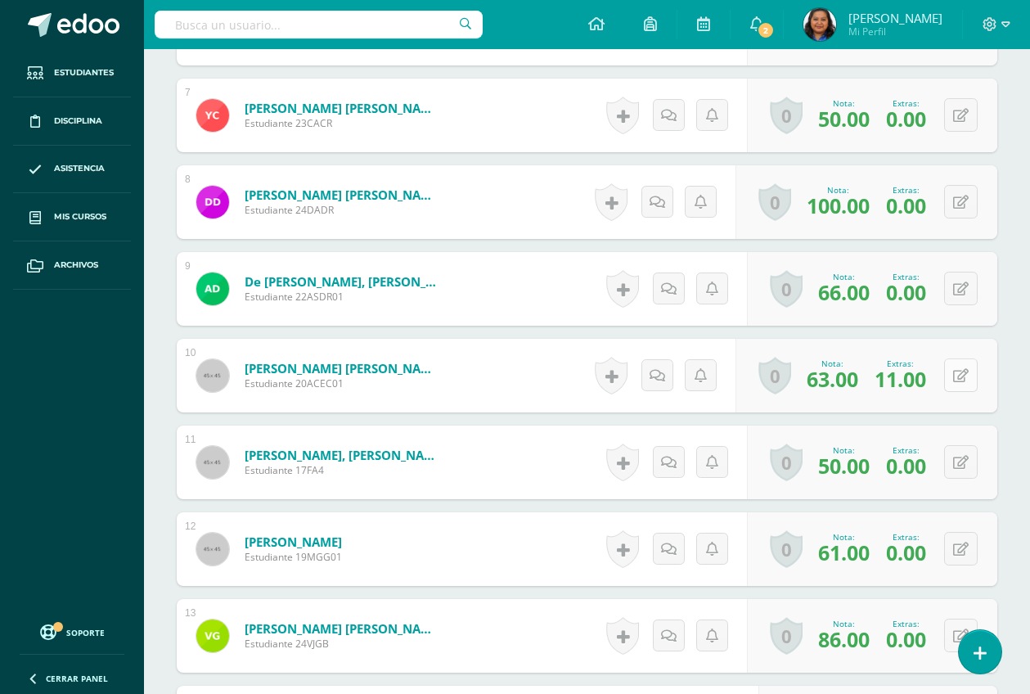
click at [960, 380] on button at bounding box center [961, 375] width 34 height 34
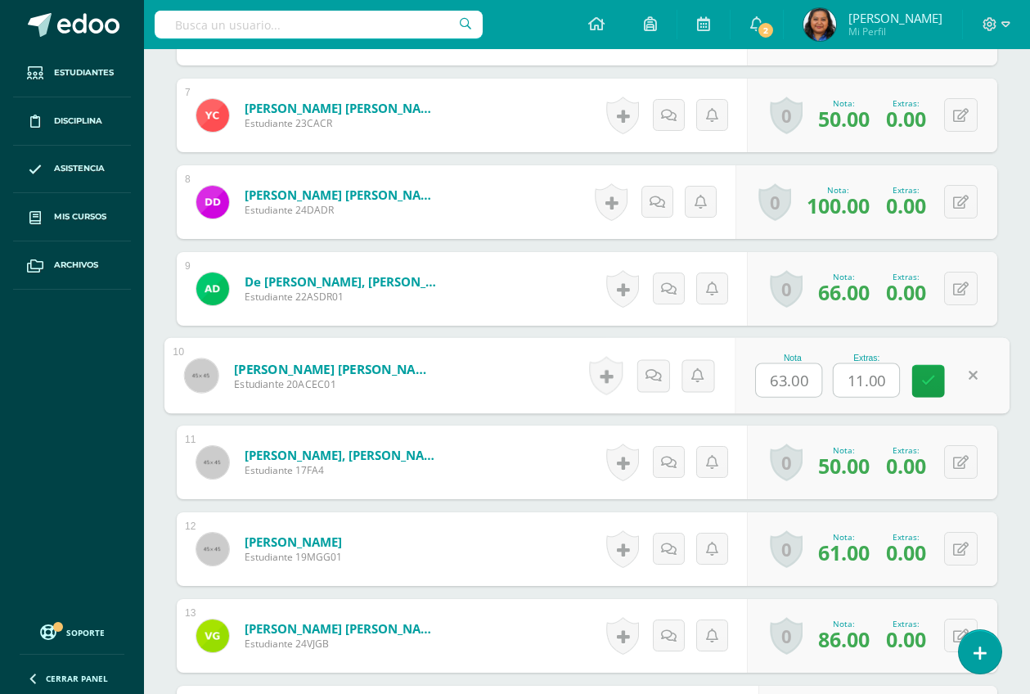
click at [897, 380] on input "11.00" at bounding box center [866, 380] width 65 height 33
type input "1"
type input "0"
click at [934, 386] on icon at bounding box center [928, 381] width 15 height 14
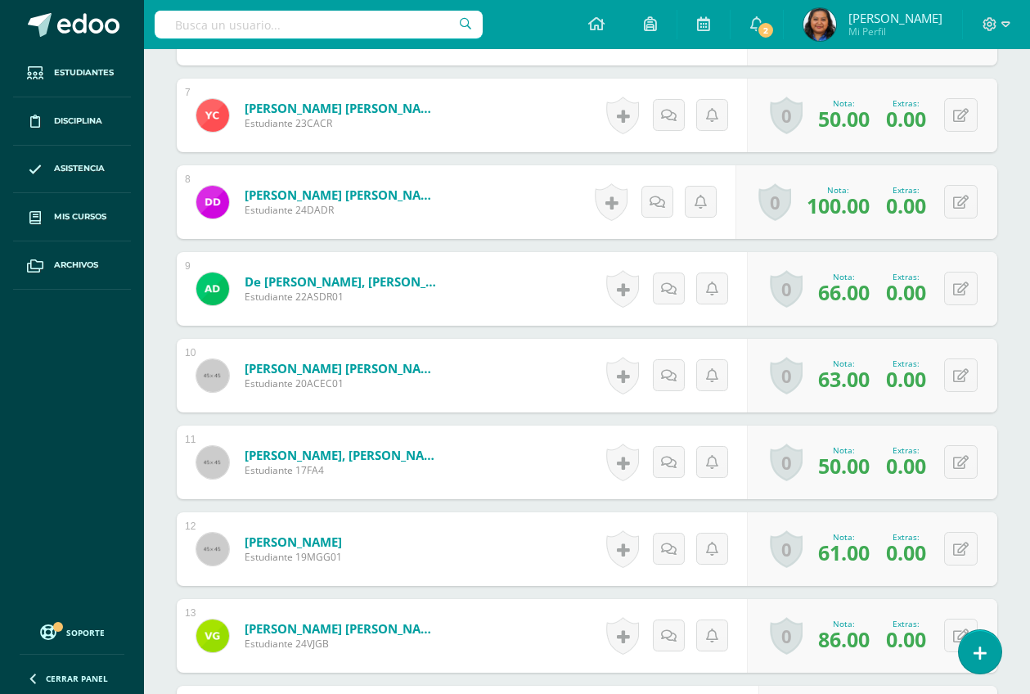
click at [921, 469] on span "0.00" at bounding box center [906, 466] width 40 height 28
click at [961, 467] on button at bounding box center [961, 462] width 34 height 34
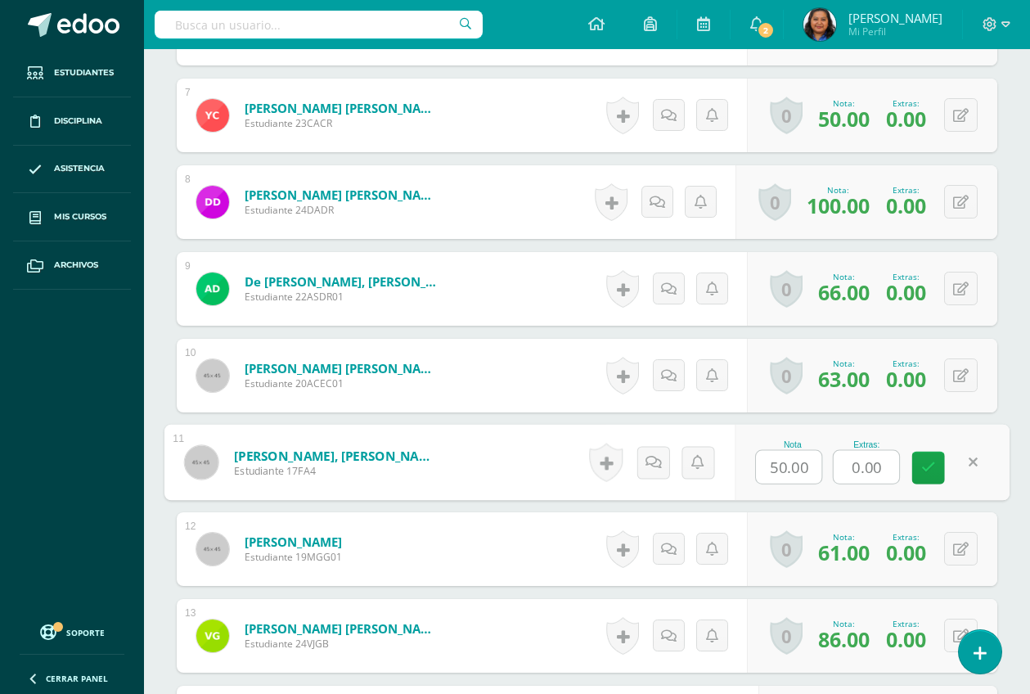
click at [887, 464] on input "0.00" at bounding box center [866, 467] width 65 height 33
type input "0"
type input "11"
click at [933, 468] on icon at bounding box center [928, 468] width 15 height 14
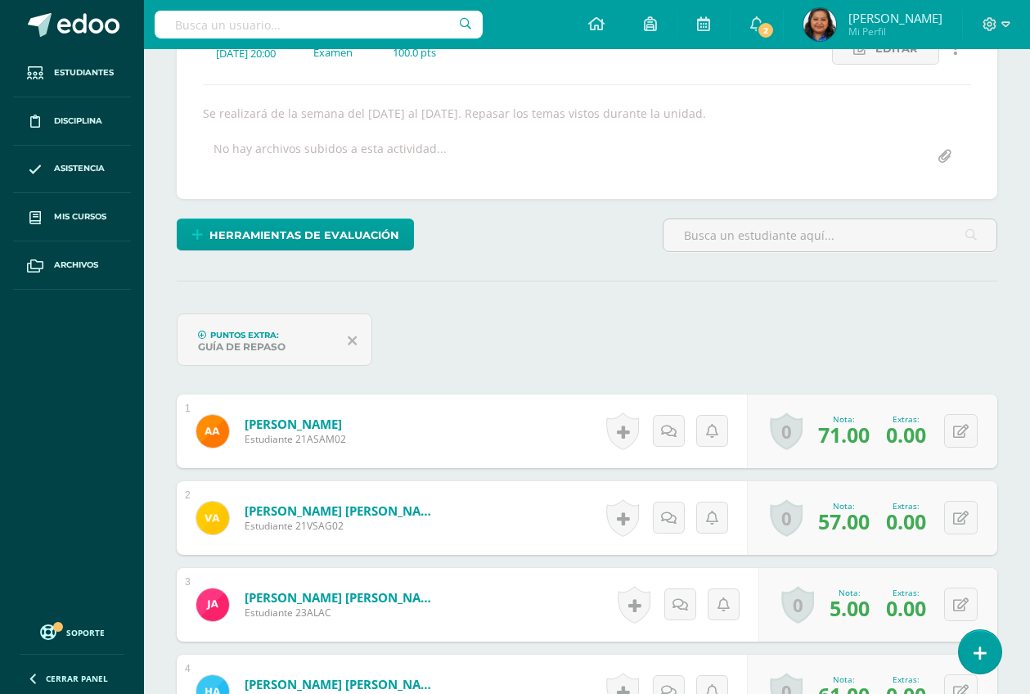
scroll to position [0, 0]
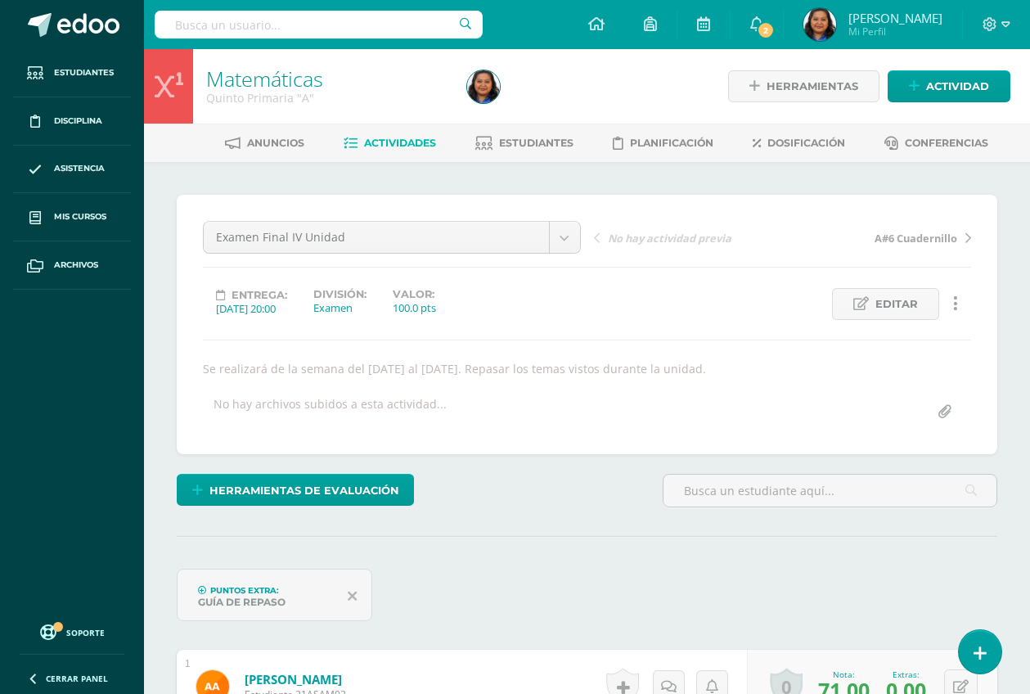
click at [395, 142] on span "Actividades" at bounding box center [400, 143] width 72 height 12
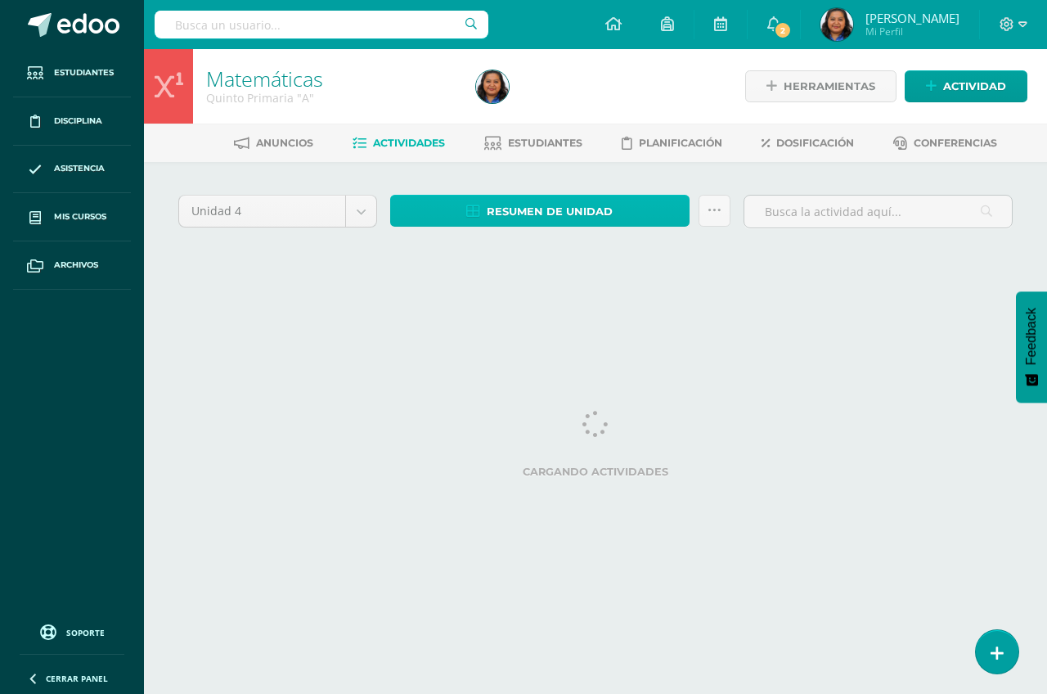
click at [528, 209] on span "Resumen de unidad" at bounding box center [550, 211] width 126 height 30
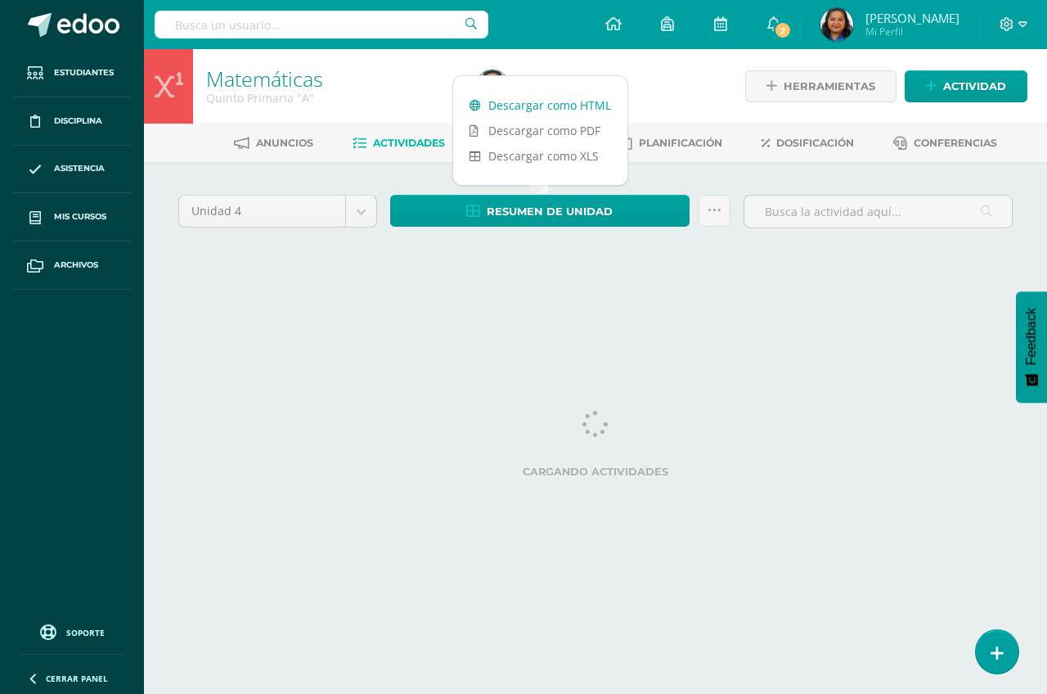
click at [541, 106] on link "Descargar como HTML" at bounding box center [540, 104] width 174 height 25
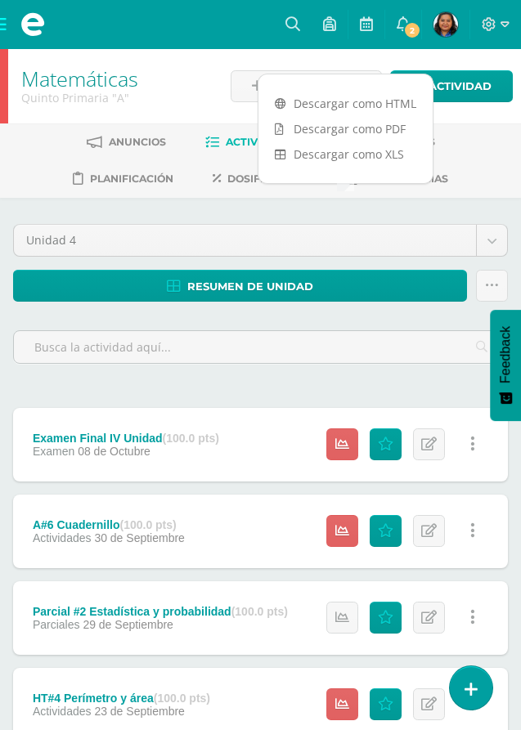
click at [425, 234] on div "Unidad 4 Unidad 1 Unidad 2 Unidad 3 Unidad 4 Resumen de unidad Subir actividade…" at bounding box center [261, 300] width 508 height 153
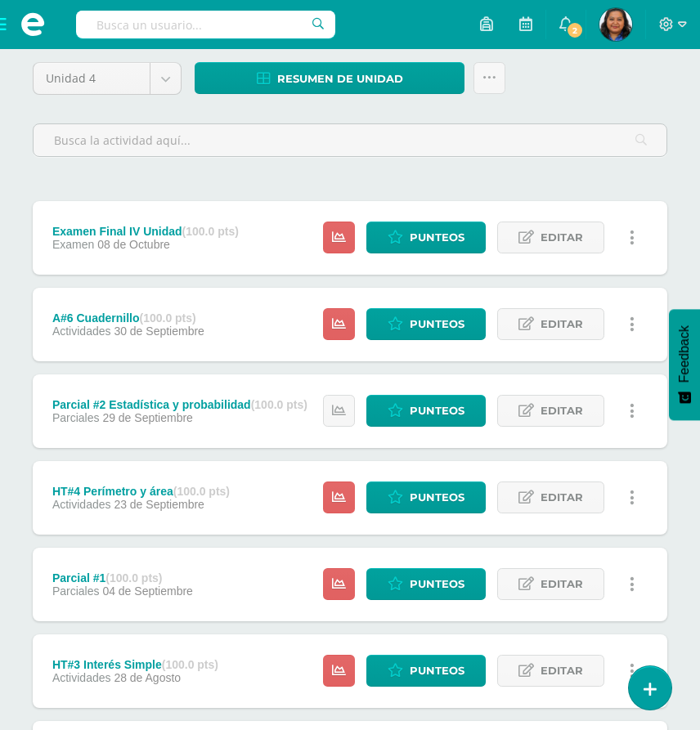
scroll to position [204, 0]
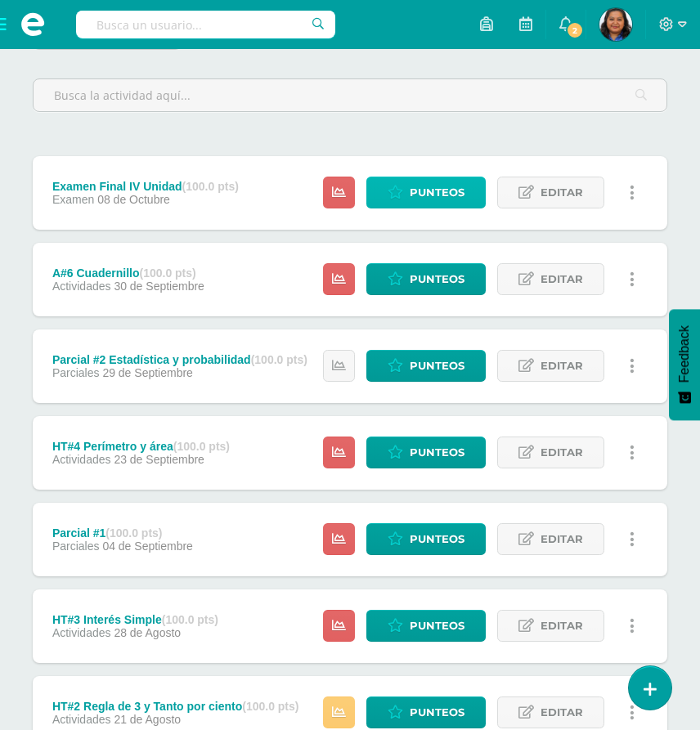
click at [443, 197] on span "Punteos" at bounding box center [437, 192] width 55 height 30
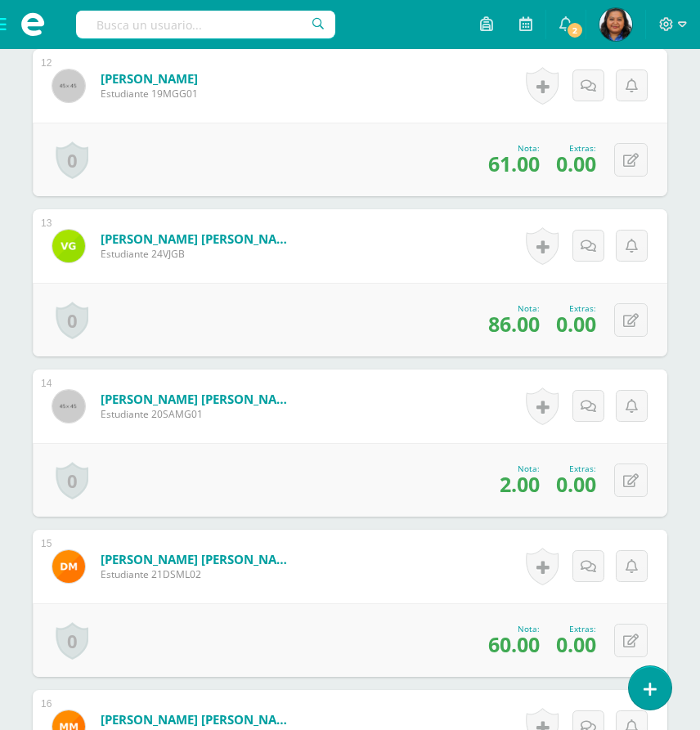
scroll to position [2418, 0]
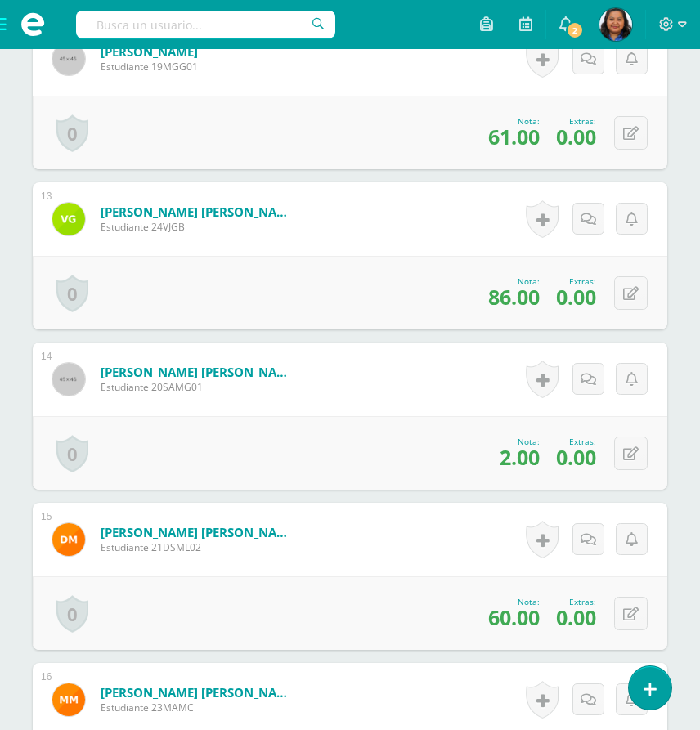
click at [589, 296] on span "0.00" at bounding box center [576, 297] width 40 height 28
click at [584, 295] on span "0.00" at bounding box center [576, 297] width 40 height 28
click at [629, 299] on button at bounding box center [631, 293] width 34 height 34
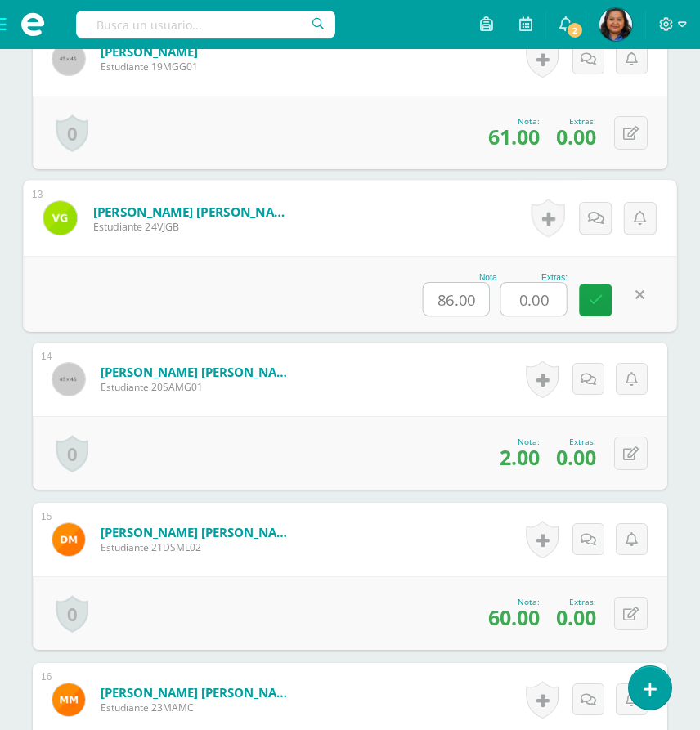
click at [551, 300] on input "0.00" at bounding box center [533, 299] width 65 height 33
type input "0"
type input "22"
click at [592, 312] on link at bounding box center [595, 300] width 33 height 33
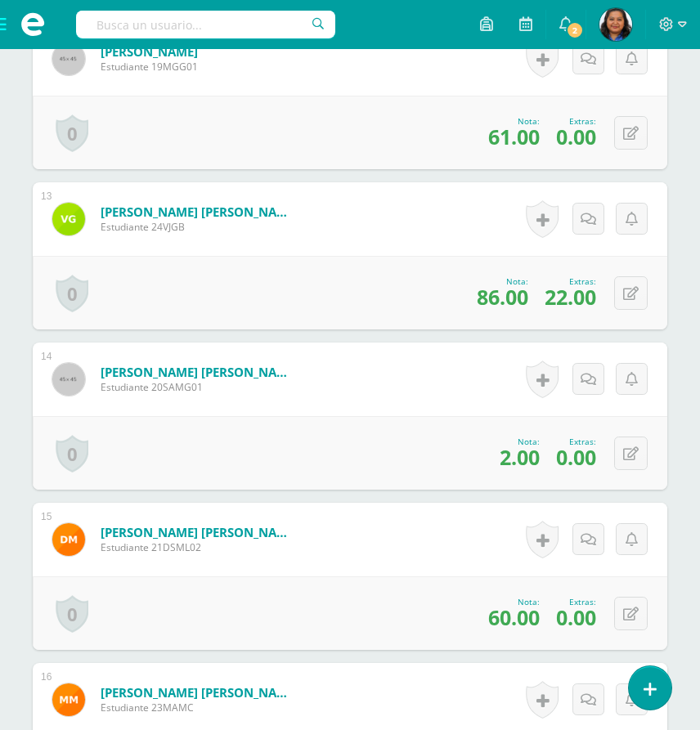
click at [426, 419] on div "0 [GEOGRAPHIC_DATA] Logros obtenidos Aún no hay logros agregados Nota: 2.00 Ext…" at bounding box center [350, 453] width 635 height 74
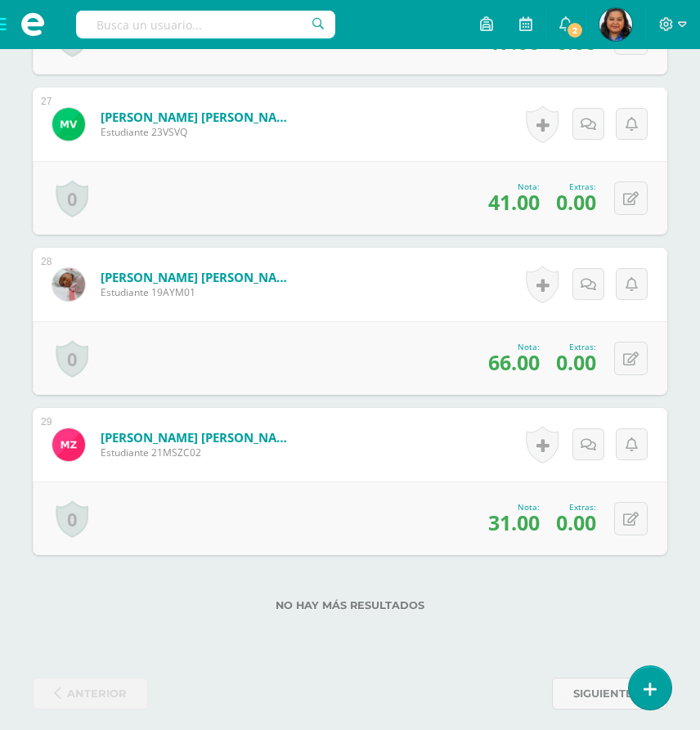
scroll to position [4770, 0]
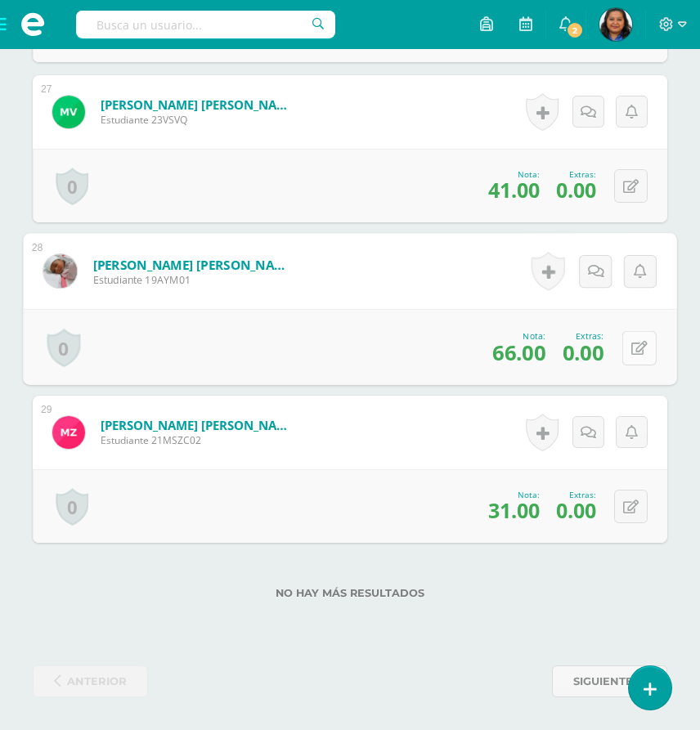
click at [631, 355] on button at bounding box center [639, 347] width 34 height 34
click at [547, 354] on input "0.00" at bounding box center [533, 352] width 65 height 33
type input "0"
type input "21"
click at [582, 352] on link at bounding box center [595, 353] width 33 height 33
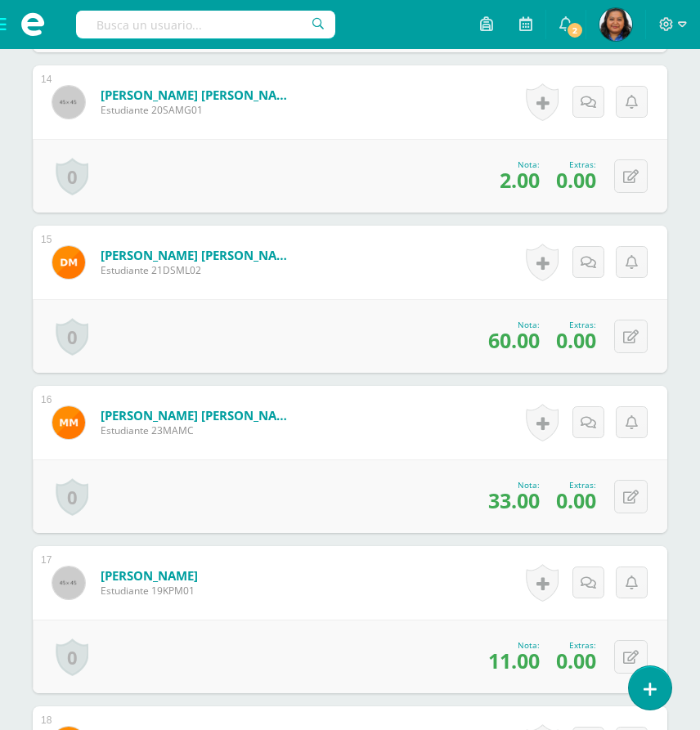
scroll to position [2725, 0]
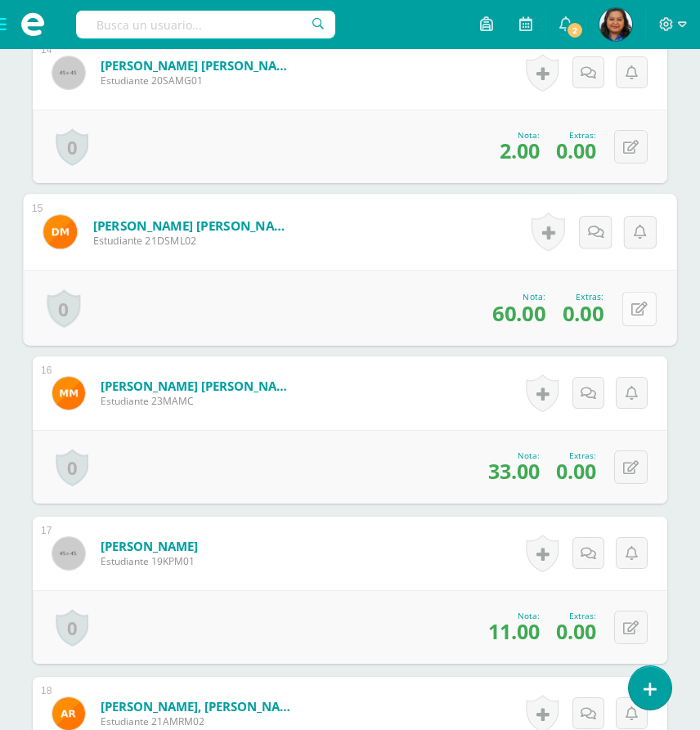
click at [634, 314] on icon at bounding box center [639, 309] width 16 height 14
click at [550, 316] on input "0.00" at bounding box center [533, 313] width 65 height 33
type input "0"
type input "22.25"
click at [593, 320] on icon at bounding box center [596, 314] width 15 height 14
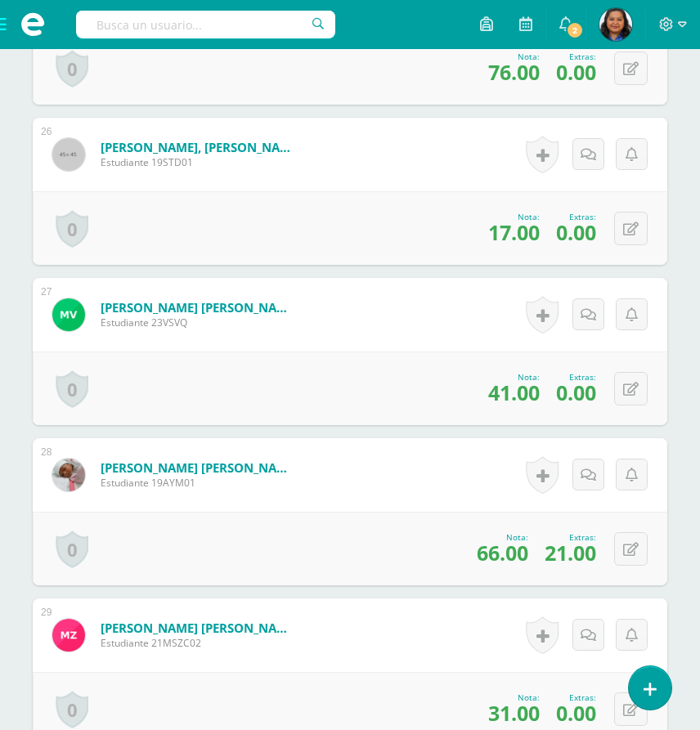
scroll to position [4565, 0]
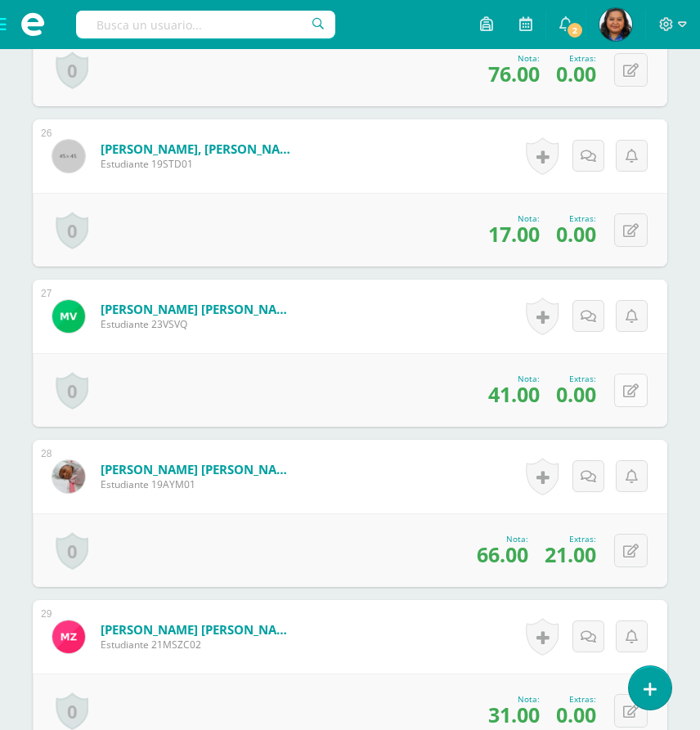
click at [631, 394] on icon at bounding box center [631, 391] width 16 height 14
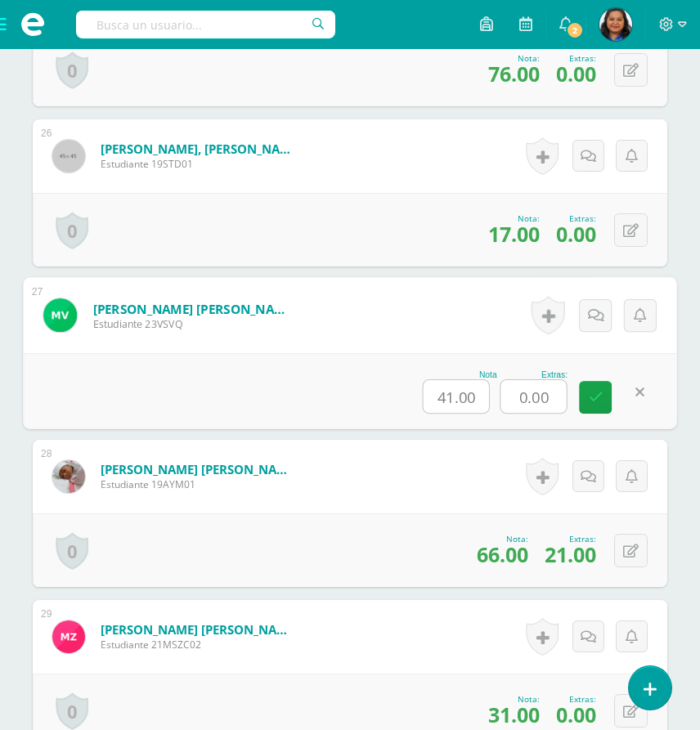
click at [556, 402] on input "0.00" at bounding box center [533, 396] width 65 height 33
type input "0"
click at [591, 403] on icon at bounding box center [596, 397] width 15 height 14
click at [625, 394] on button at bounding box center [639, 392] width 34 height 34
click at [550, 393] on input "21" at bounding box center [533, 396] width 65 height 33
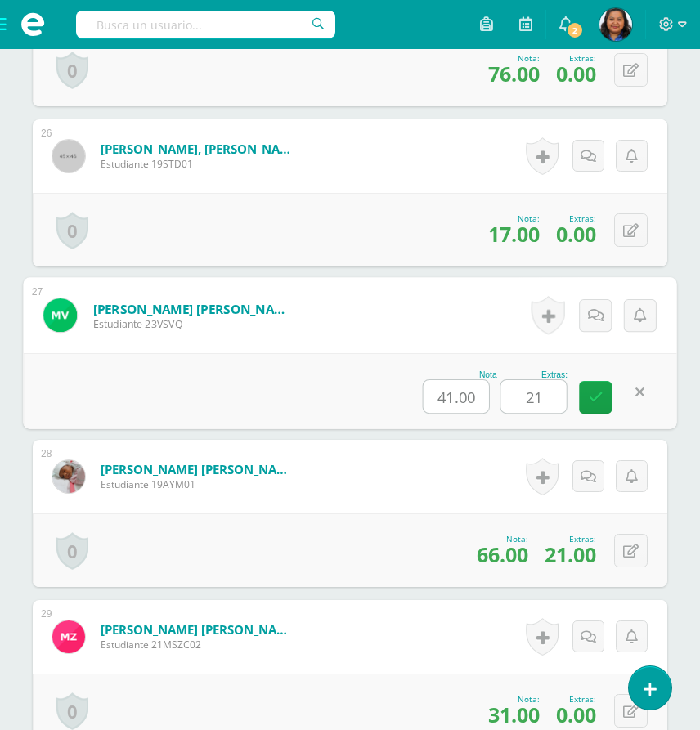
type input "2"
type input "16.25"
click at [603, 385] on link at bounding box center [595, 397] width 33 height 33
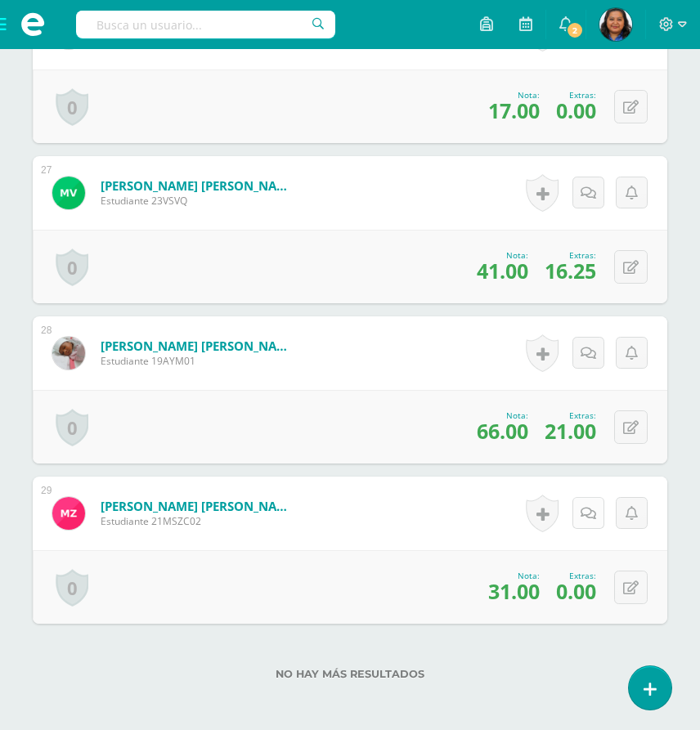
scroll to position [4770, 0]
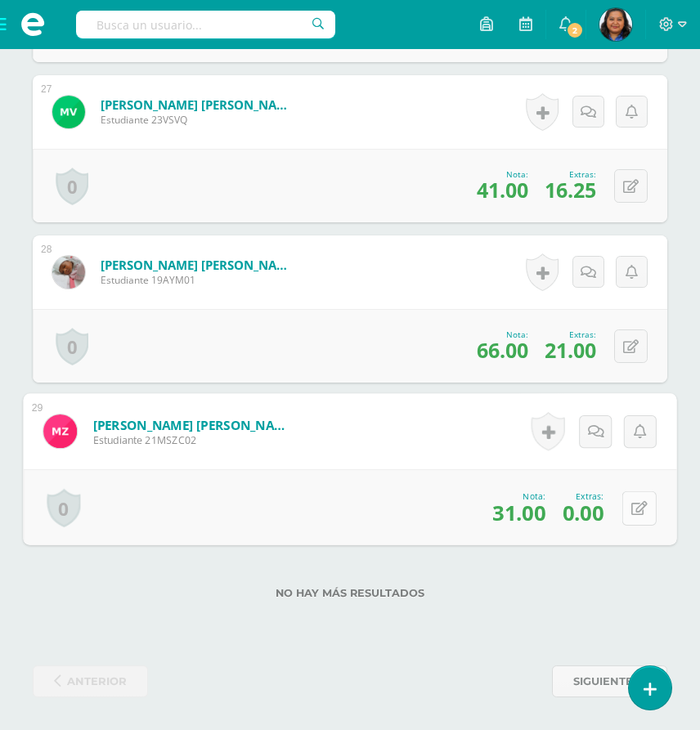
click at [632, 507] on icon at bounding box center [639, 508] width 16 height 14
click at [552, 519] on input "0.00" at bounding box center [533, 513] width 65 height 33
type input "0"
type input "14"
click at [597, 524] on link at bounding box center [595, 513] width 33 height 33
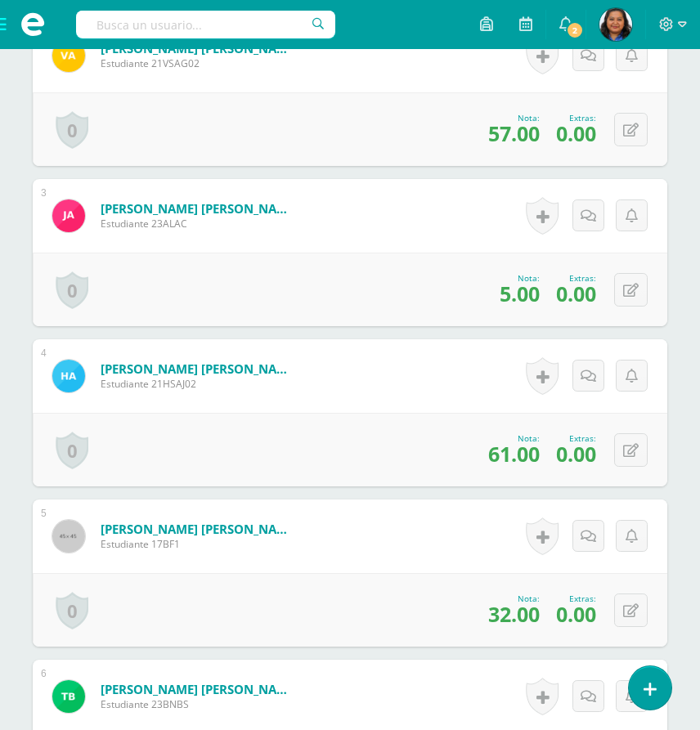
scroll to position [782, 0]
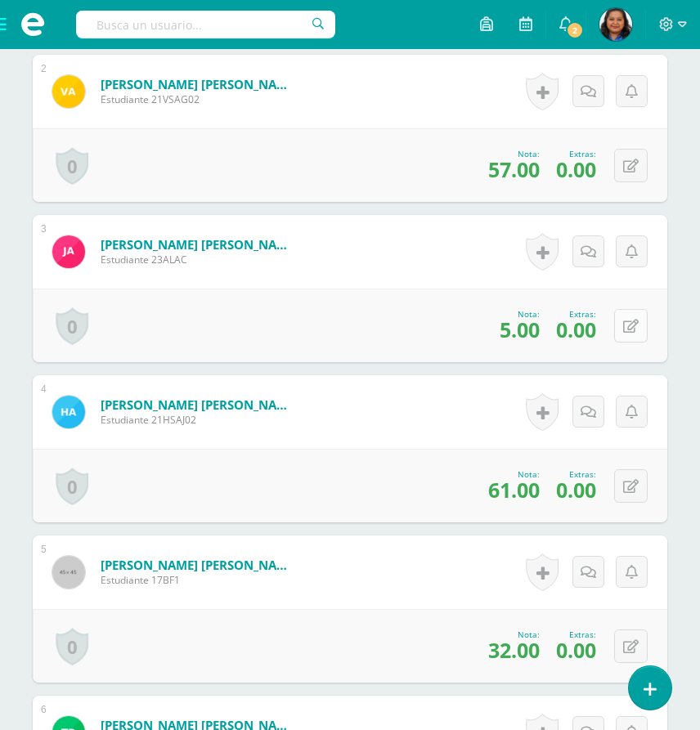
click at [636, 320] on icon at bounding box center [631, 327] width 16 height 14
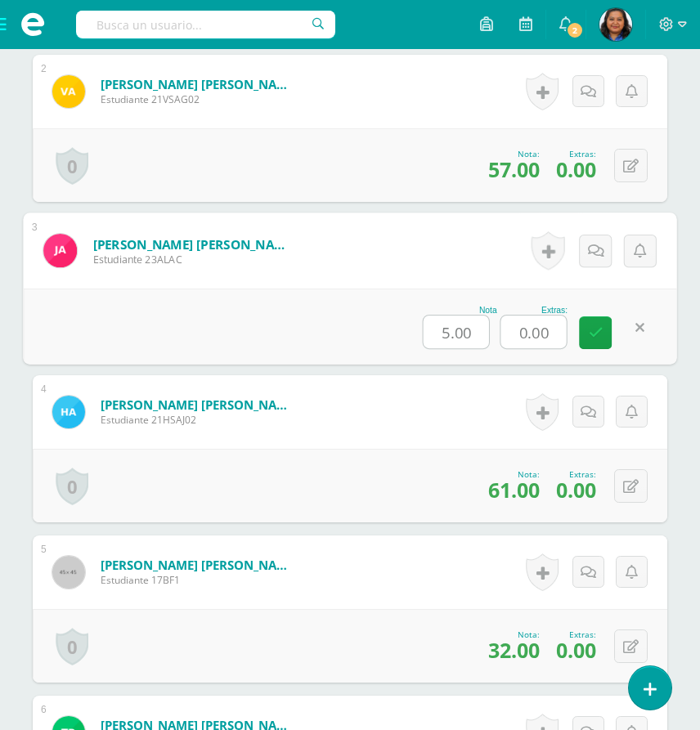
click at [554, 335] on input "0.00" at bounding box center [533, 332] width 65 height 33
type input "0"
type input "19"
click at [602, 320] on link at bounding box center [595, 333] width 33 height 33
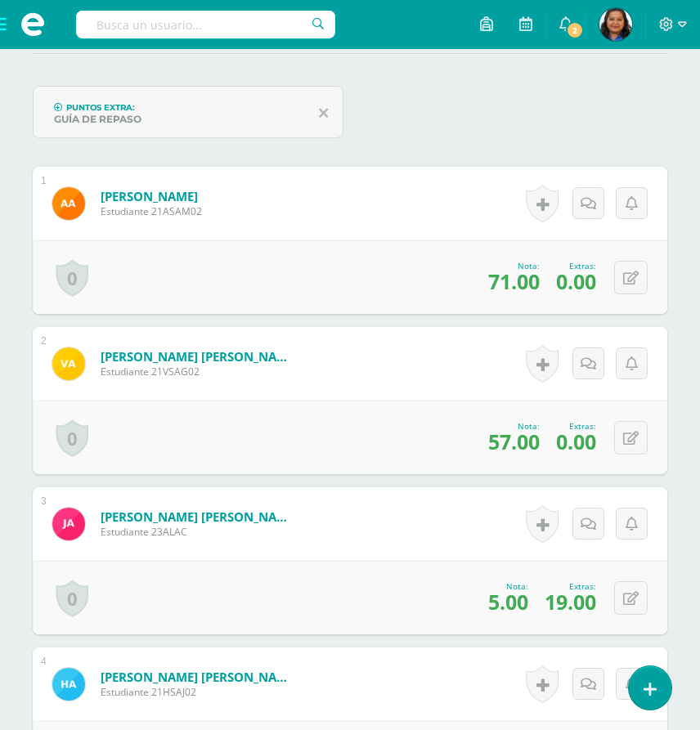
scroll to position [511, 0]
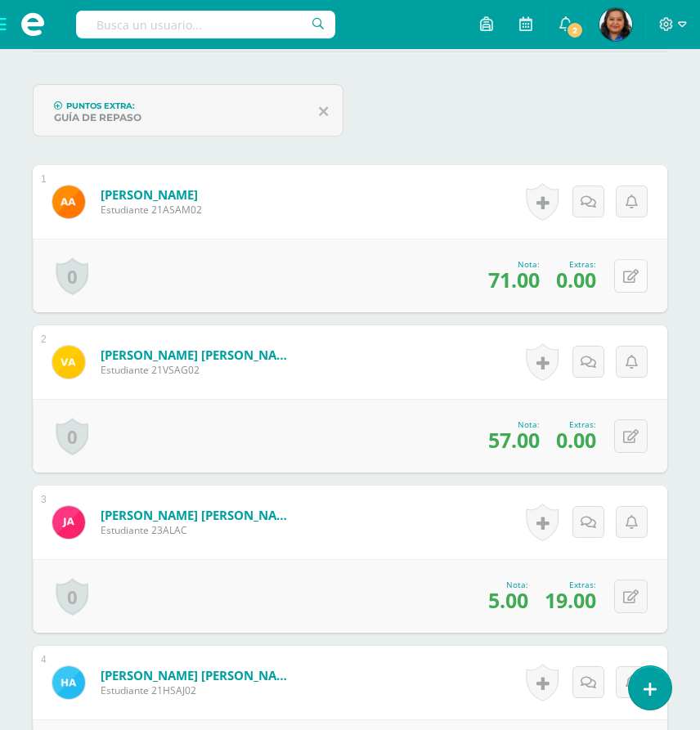
click at [635, 276] on icon at bounding box center [631, 277] width 16 height 14
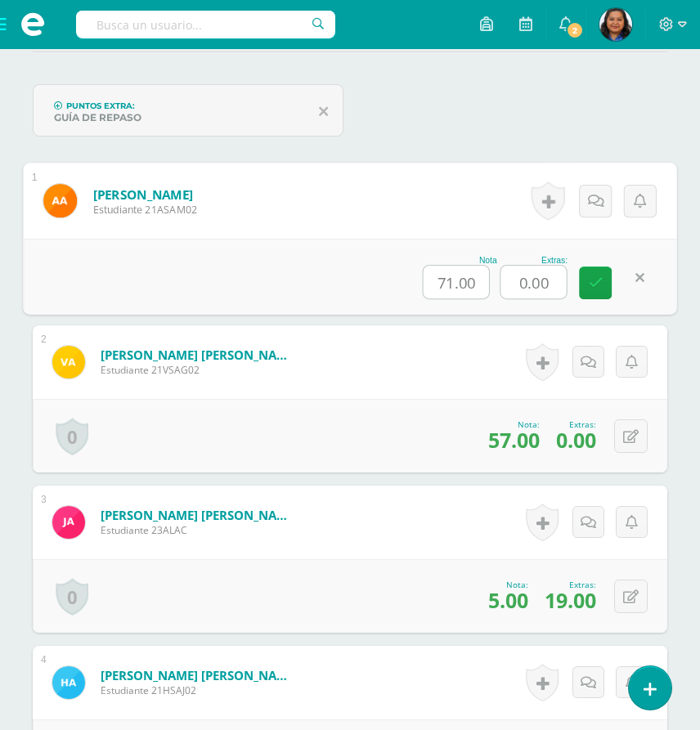
click at [564, 289] on input "0.00" at bounding box center [533, 282] width 65 height 33
type input "0"
type input "5"
click at [592, 285] on icon at bounding box center [596, 283] width 15 height 14
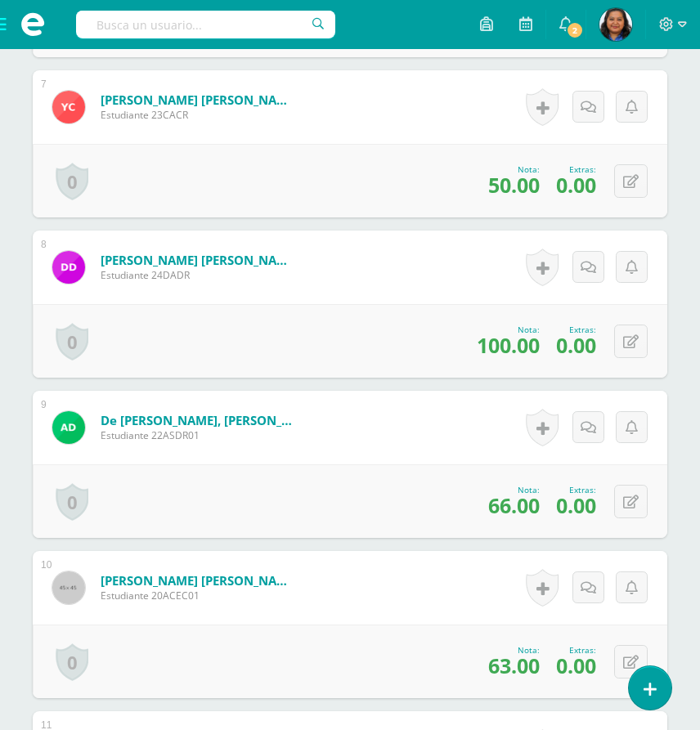
scroll to position [1534, 0]
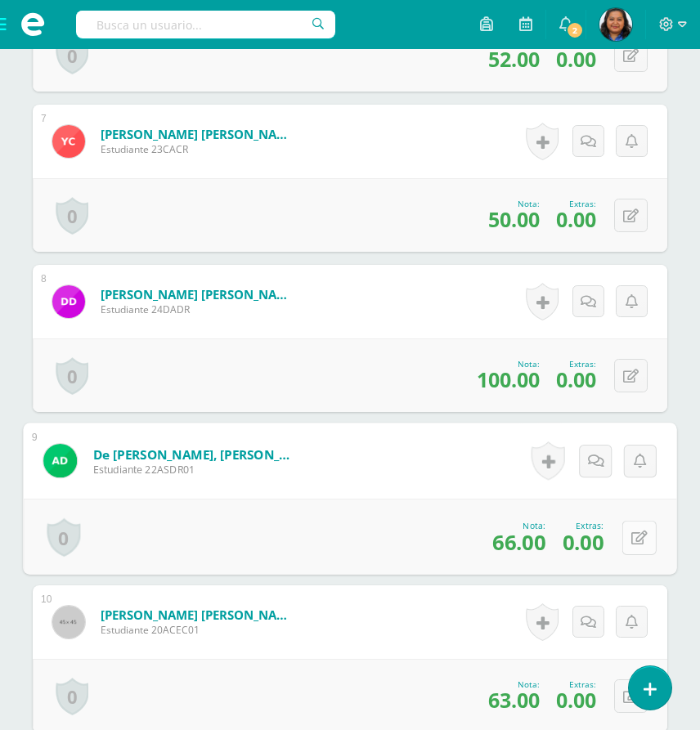
click at [628, 537] on button at bounding box center [639, 537] width 34 height 34
click at [553, 551] on input "0.00" at bounding box center [533, 542] width 65 height 33
type input "0"
type input "19"
click at [589, 538] on icon at bounding box center [596, 543] width 15 height 14
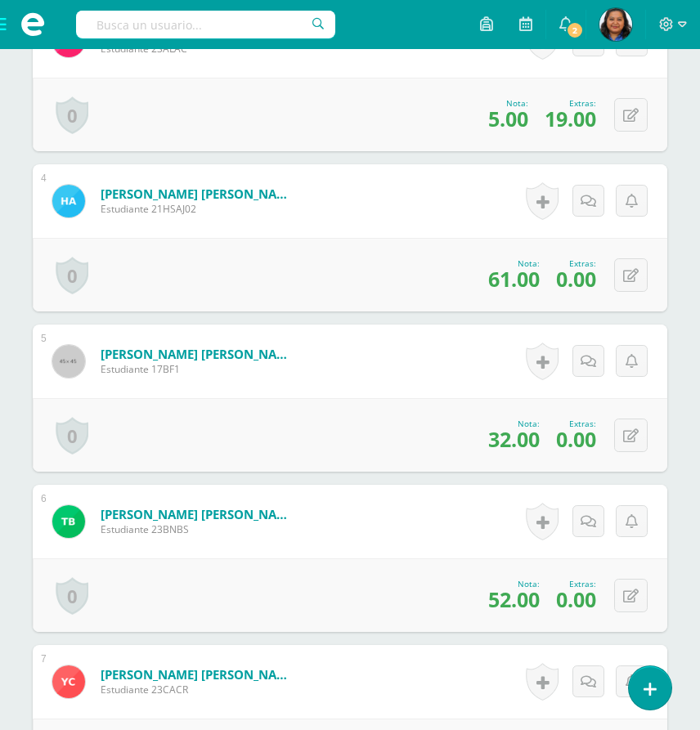
scroll to position [1022, 0]
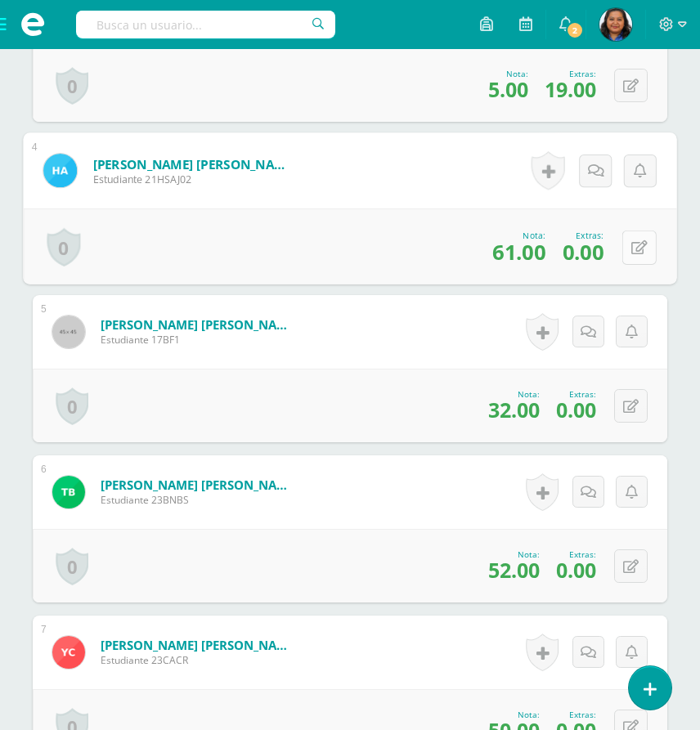
click at [634, 245] on icon at bounding box center [639, 247] width 16 height 14
click at [545, 255] on input "0.00" at bounding box center [533, 252] width 65 height 33
type input "0"
type input "22"
click at [595, 254] on icon at bounding box center [596, 252] width 15 height 14
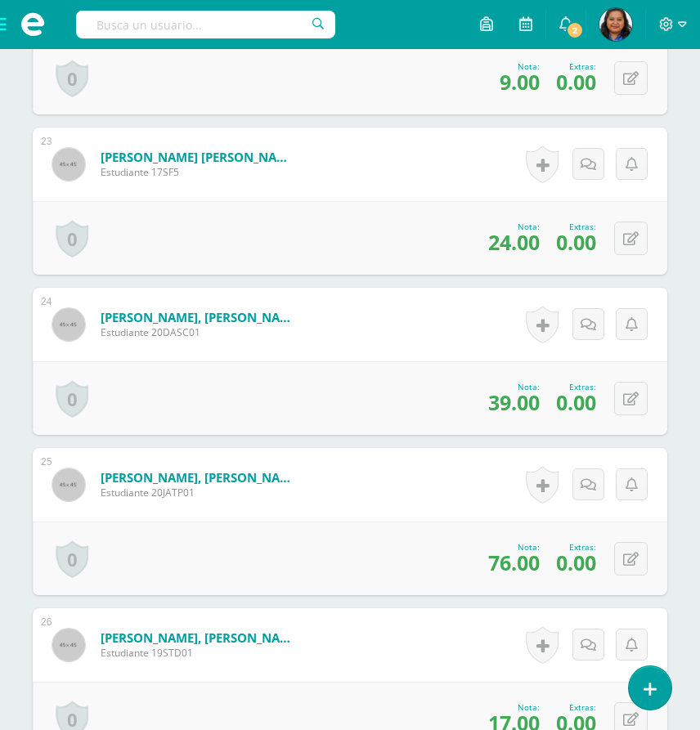
scroll to position [4192, 0]
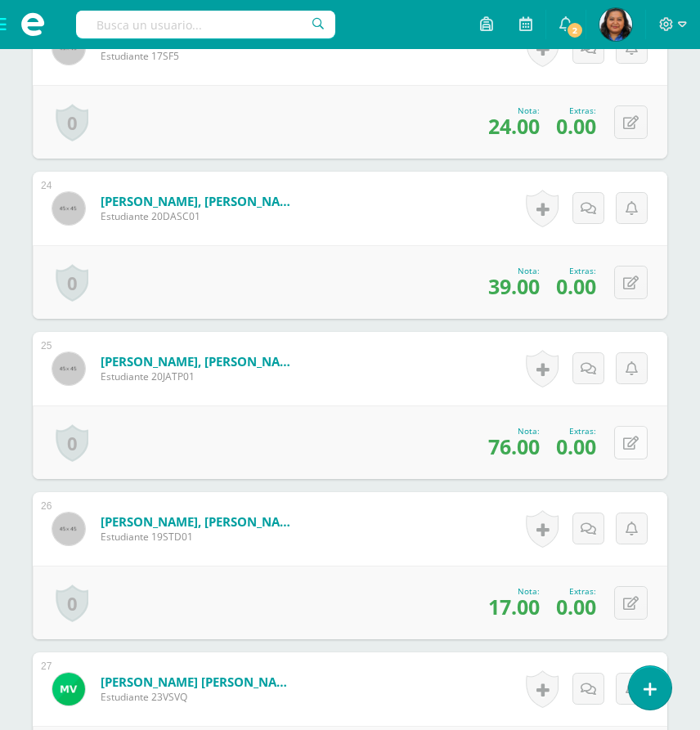
click at [629, 443] on button at bounding box center [631, 443] width 34 height 34
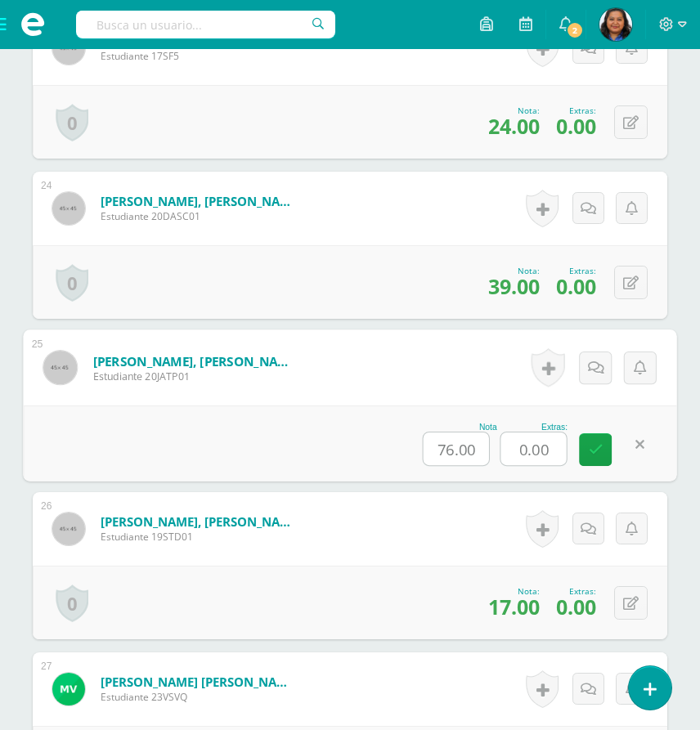
click at [555, 447] on input "0.00" at bounding box center [533, 449] width 65 height 33
type input "0"
type input "19"
click at [595, 448] on icon at bounding box center [596, 450] width 15 height 14
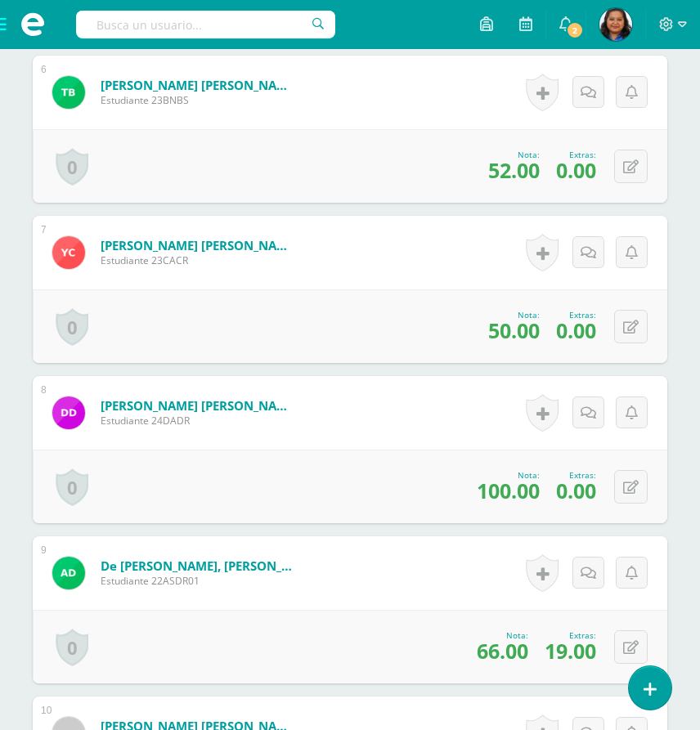
scroll to position [1431, 0]
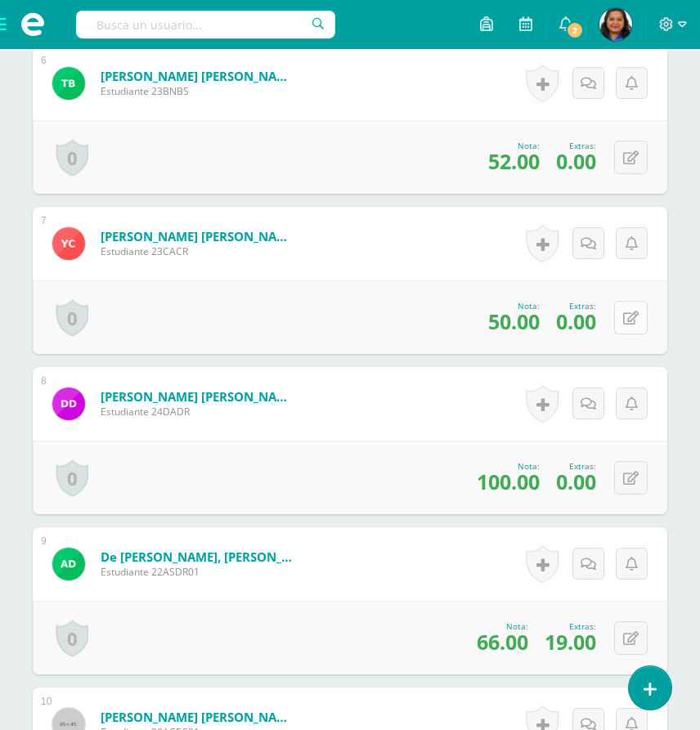
click at [635, 318] on icon at bounding box center [631, 319] width 16 height 14
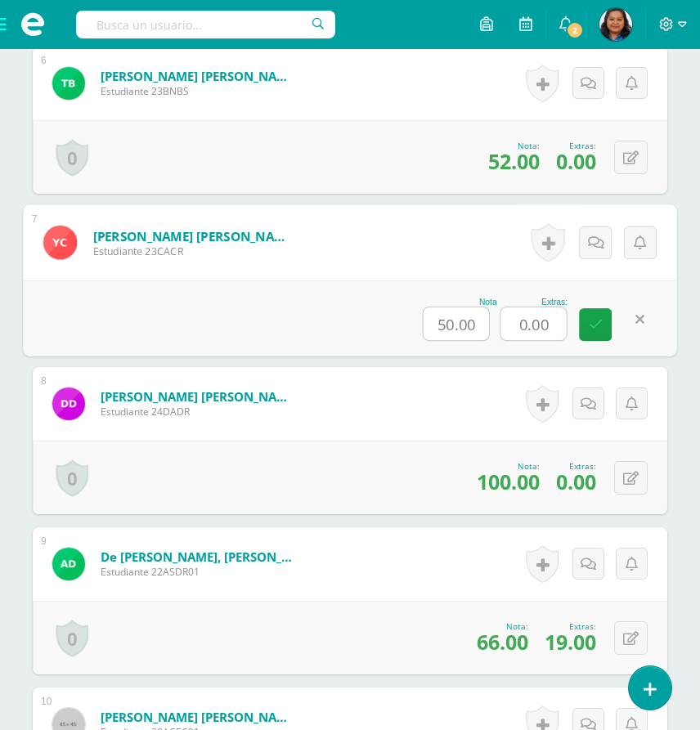
click at [555, 327] on input "0.00" at bounding box center [533, 324] width 65 height 33
type input "0"
type input "15"
click at [592, 330] on icon at bounding box center [596, 324] width 15 height 14
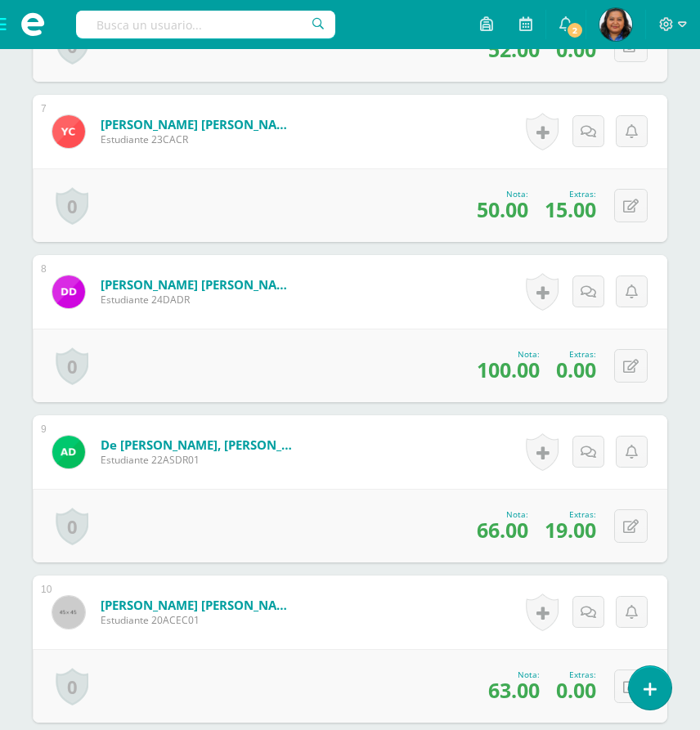
scroll to position [1534, 0]
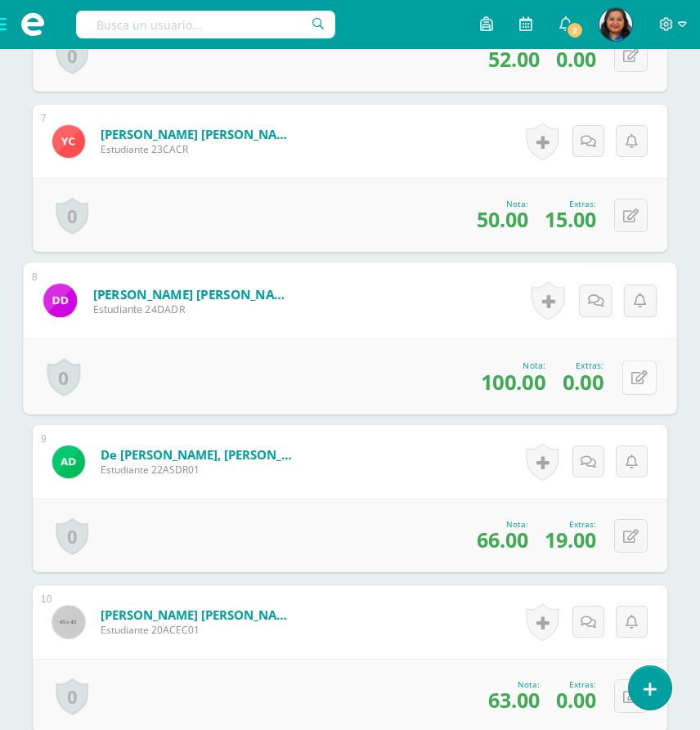
click at [629, 382] on button at bounding box center [639, 377] width 34 height 34
click at [553, 380] on input "0.00" at bounding box center [533, 382] width 65 height 33
type input "0"
type input "22"
click at [603, 388] on link at bounding box center [595, 382] width 33 height 33
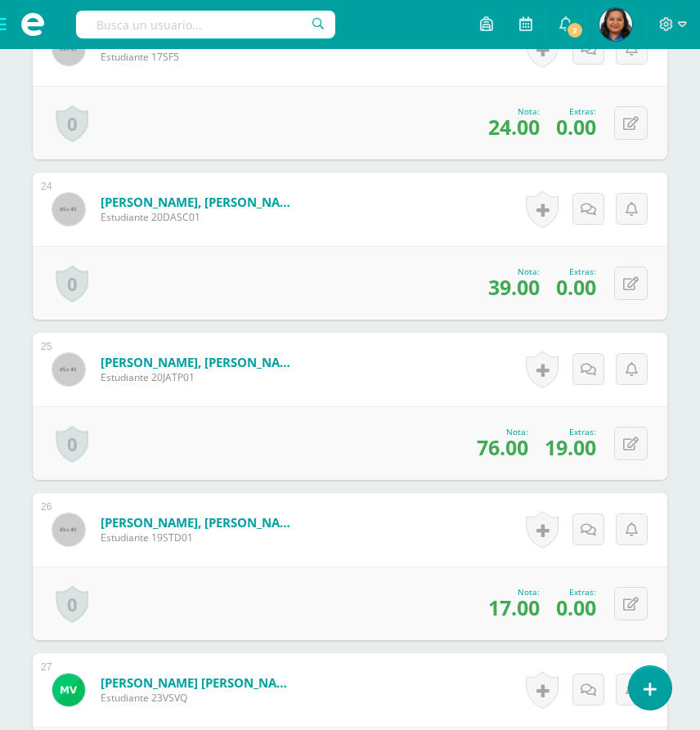
scroll to position [4294, 0]
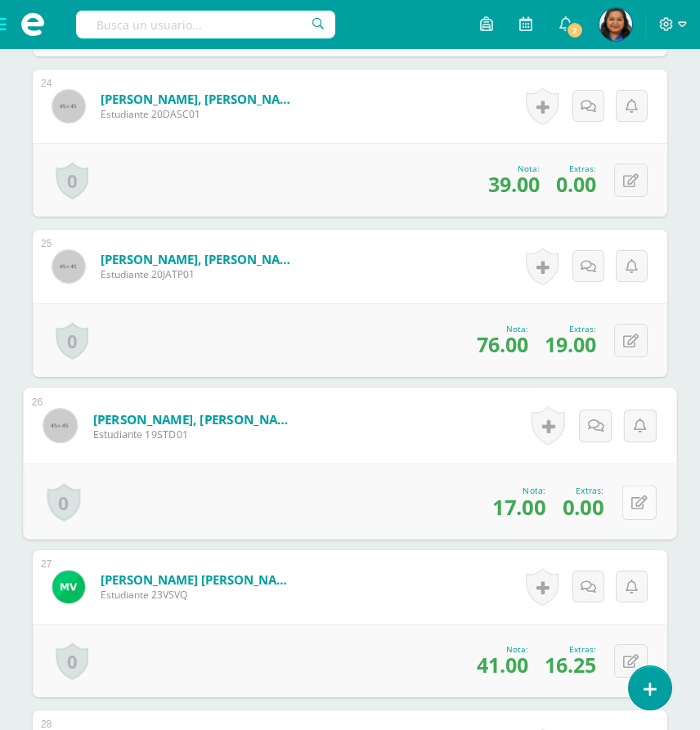
click at [631, 500] on button at bounding box center [639, 502] width 34 height 34
click at [554, 506] on input "0.00" at bounding box center [533, 507] width 65 height 33
type input "0"
type input "1"
type input "20"
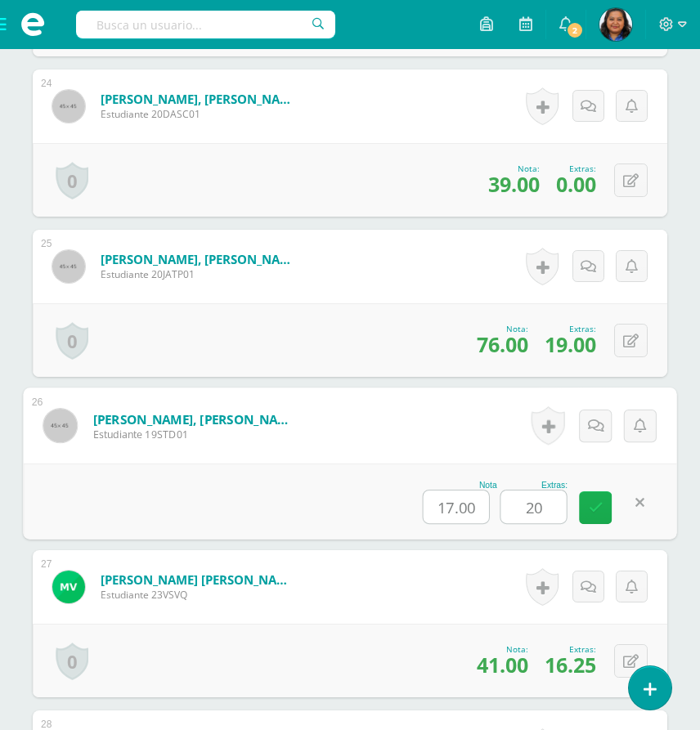
click at [599, 516] on link at bounding box center [595, 508] width 33 height 33
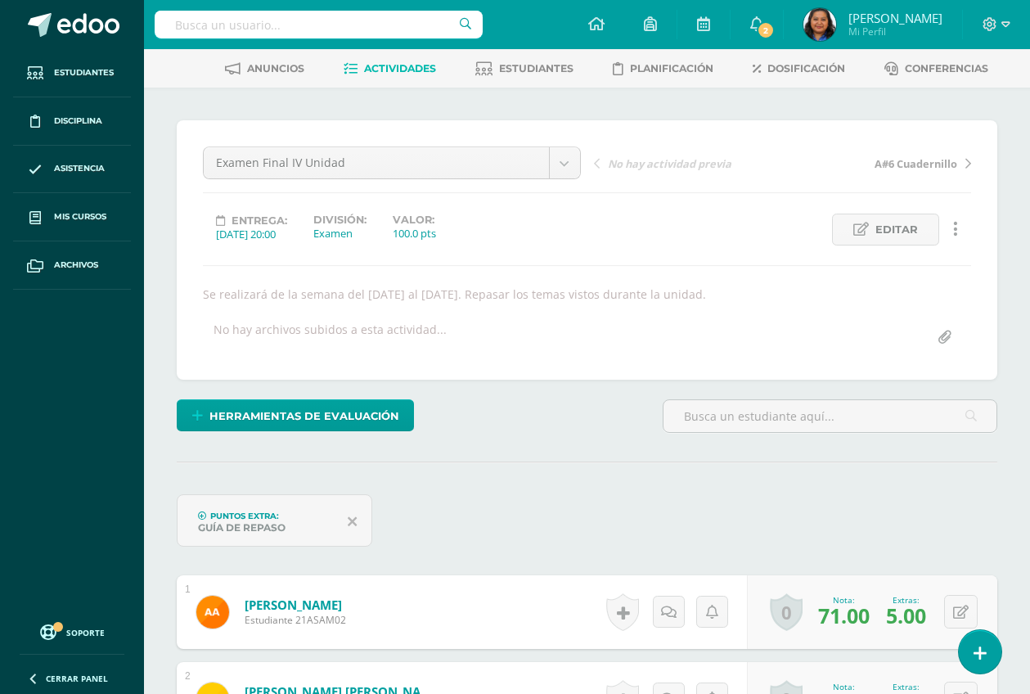
scroll to position [0, 0]
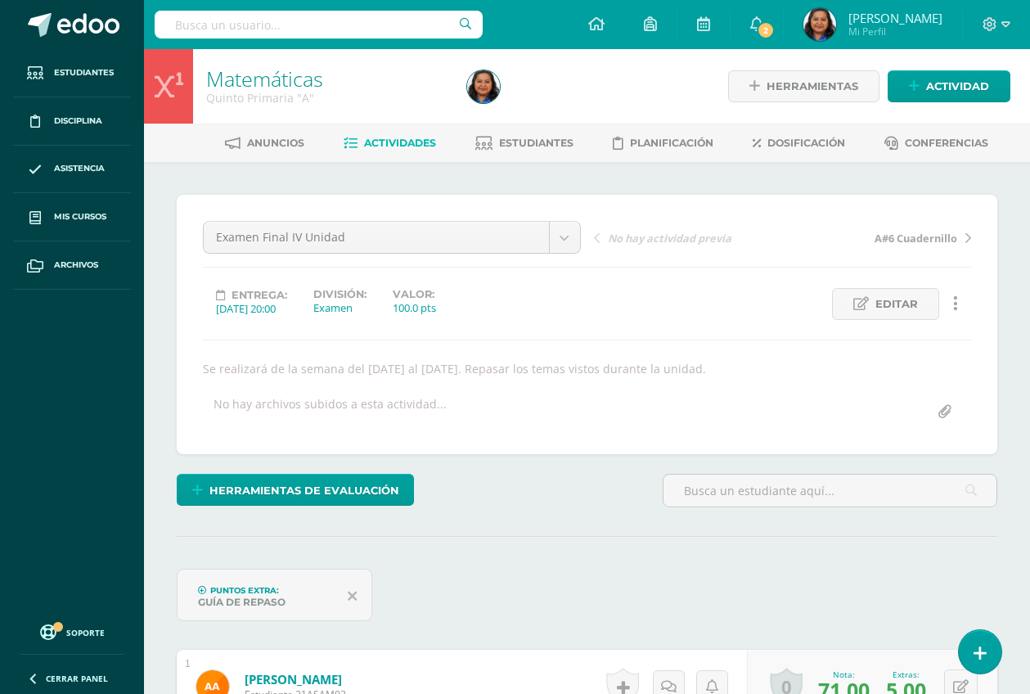
click at [393, 141] on span "Actividades" at bounding box center [400, 143] width 72 height 12
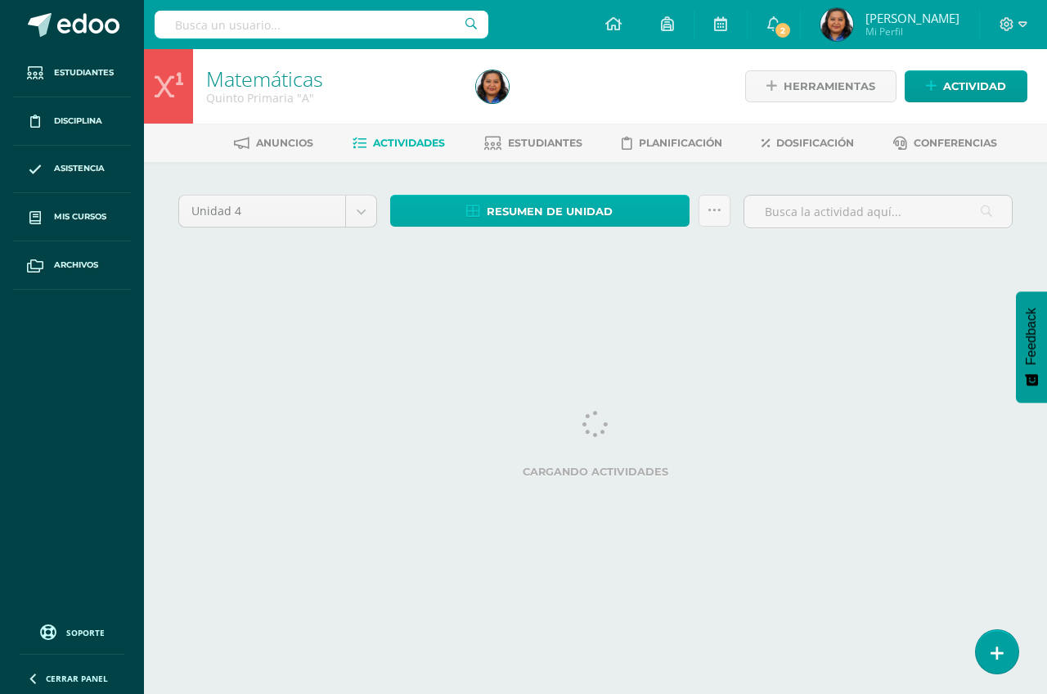
click at [521, 213] on span "Resumen de unidad" at bounding box center [550, 211] width 126 height 30
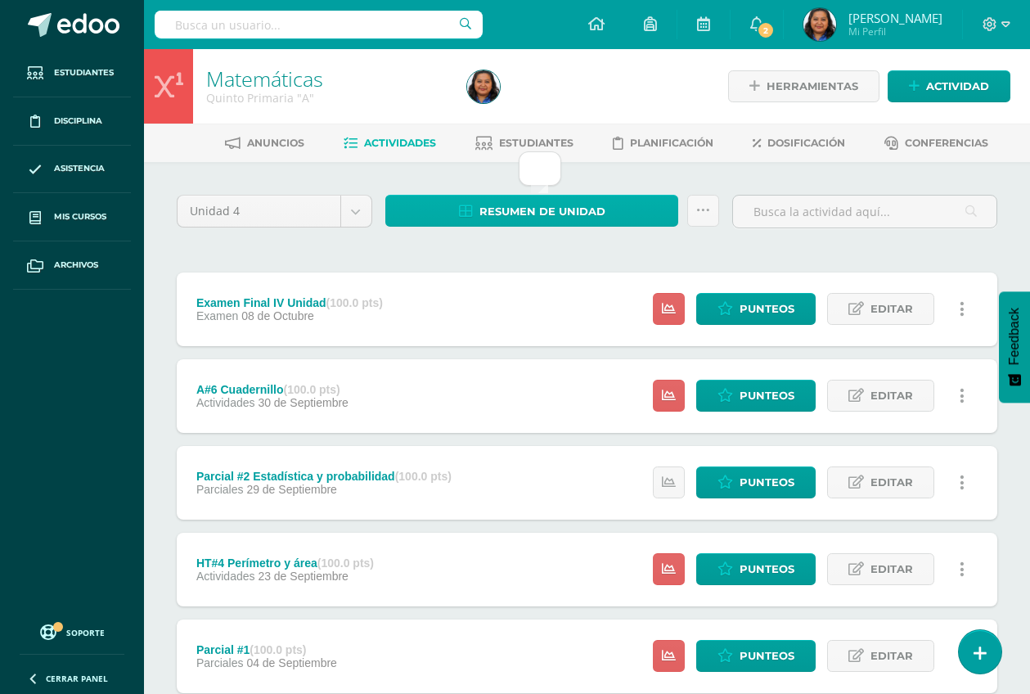
click at [552, 209] on span "Resumen de unidad" at bounding box center [542, 211] width 126 height 30
click at [501, 258] on div "Unidad 4 Unidad 1 Unidad 2 Unidad 3 Unidad 4 Resumen de unidad Subir actividade…" at bounding box center [587, 612] width 834 height 834
click at [506, 203] on span "Resumen de unidad" at bounding box center [542, 211] width 126 height 30
click at [483, 269] on div "Unidad 4 Unidad 1 Unidad 2 Unidad 3 Unidad 4 Resumen de unidad Subir actividade…" at bounding box center [587, 612] width 834 height 834
click at [458, 217] on link "Resumen de unidad" at bounding box center [532, 211] width 294 height 32
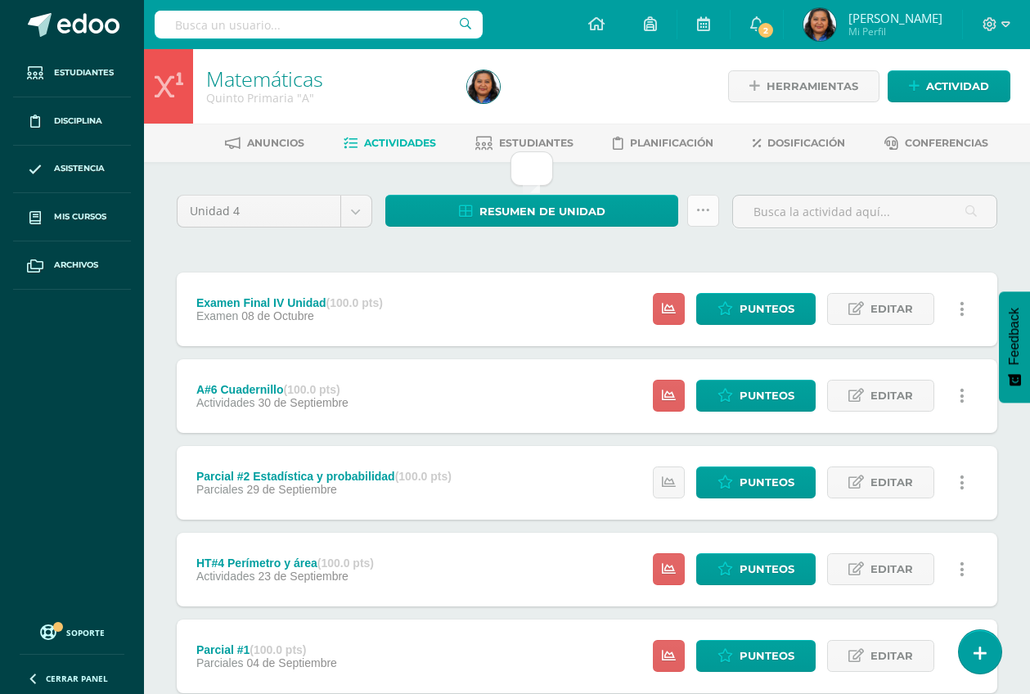
click at [702, 208] on icon at bounding box center [703, 211] width 14 height 14
click at [597, 223] on span "Resumen de unidad" at bounding box center [542, 211] width 126 height 30
click at [550, 218] on span "Resumen de unidad" at bounding box center [542, 211] width 126 height 30
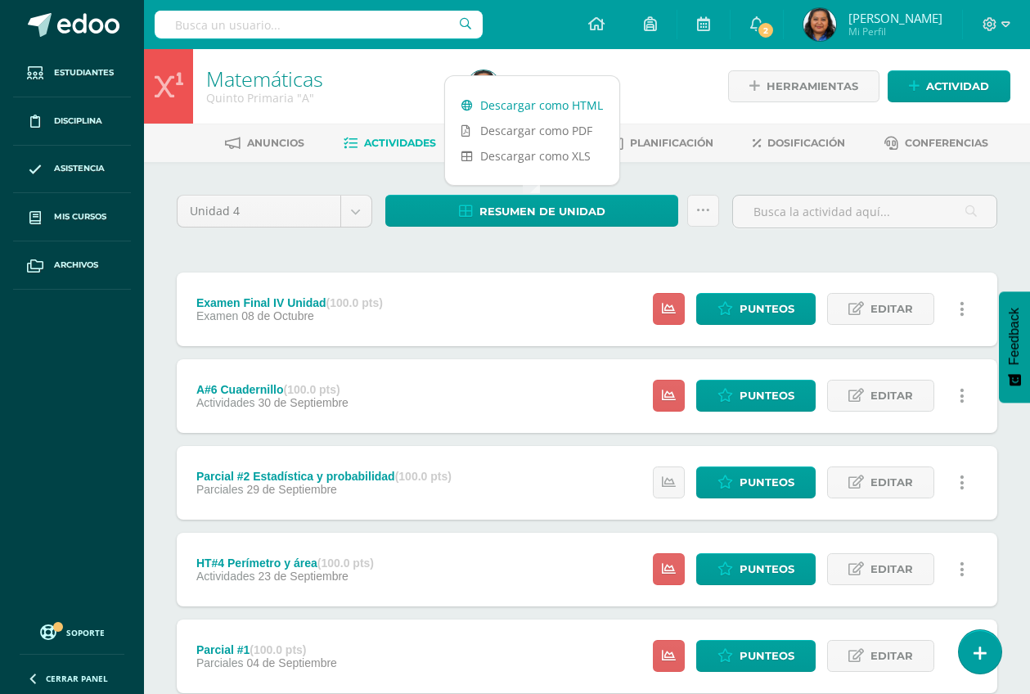
click at [559, 103] on link "Descargar como HTML" at bounding box center [532, 104] width 174 height 25
click at [725, 254] on div "Unidad 4 Unidad 1 Unidad 2 Unidad 3 Unidad 4 Resumen de unidad Subir actividade…" at bounding box center [587, 612] width 834 height 834
